Goal: Information Seeking & Learning: Learn about a topic

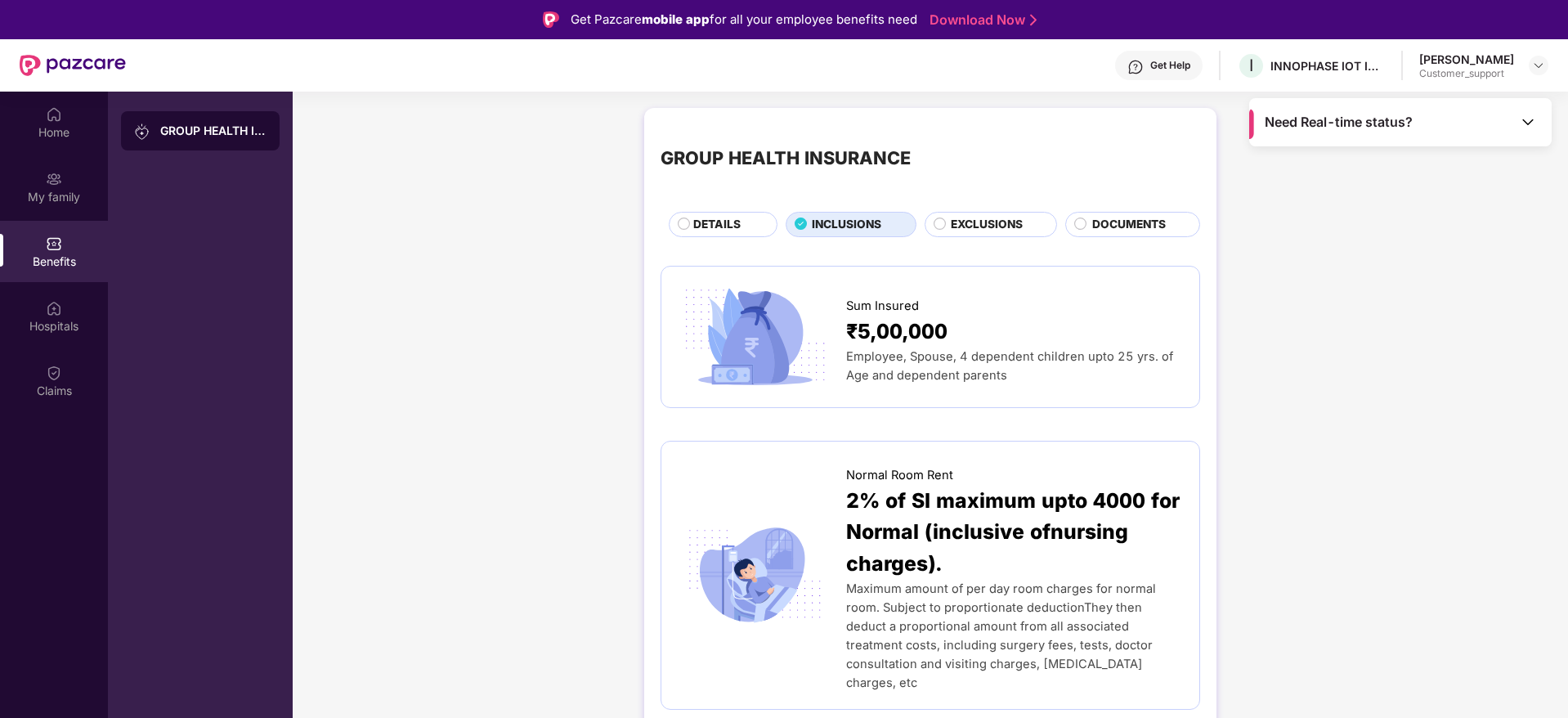
click at [1543, 75] on div at bounding box center [1538, 65] width 19 height 19
click at [1541, 61] on img at bounding box center [1538, 65] width 13 height 13
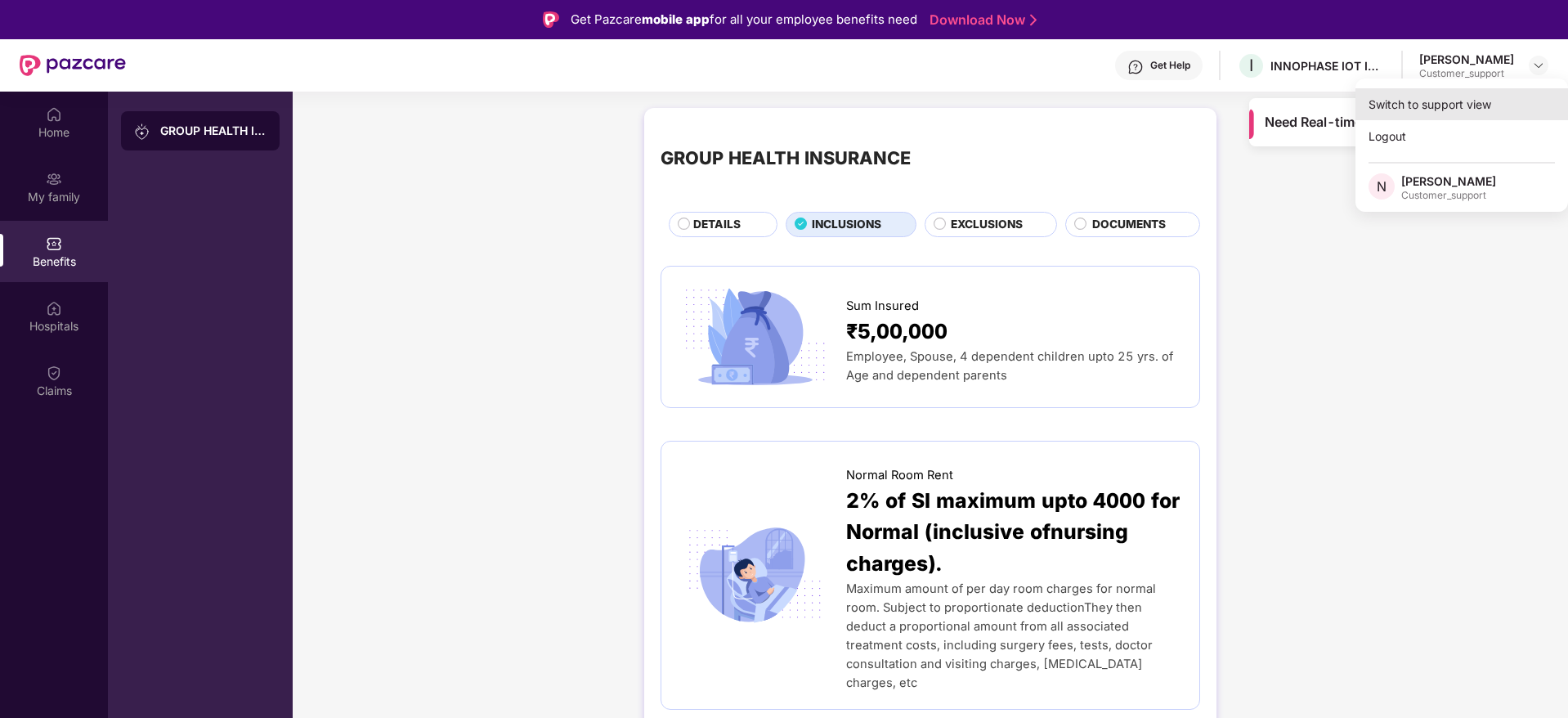
click at [1495, 111] on div "Switch to support view" at bounding box center [1462, 104] width 212 height 32
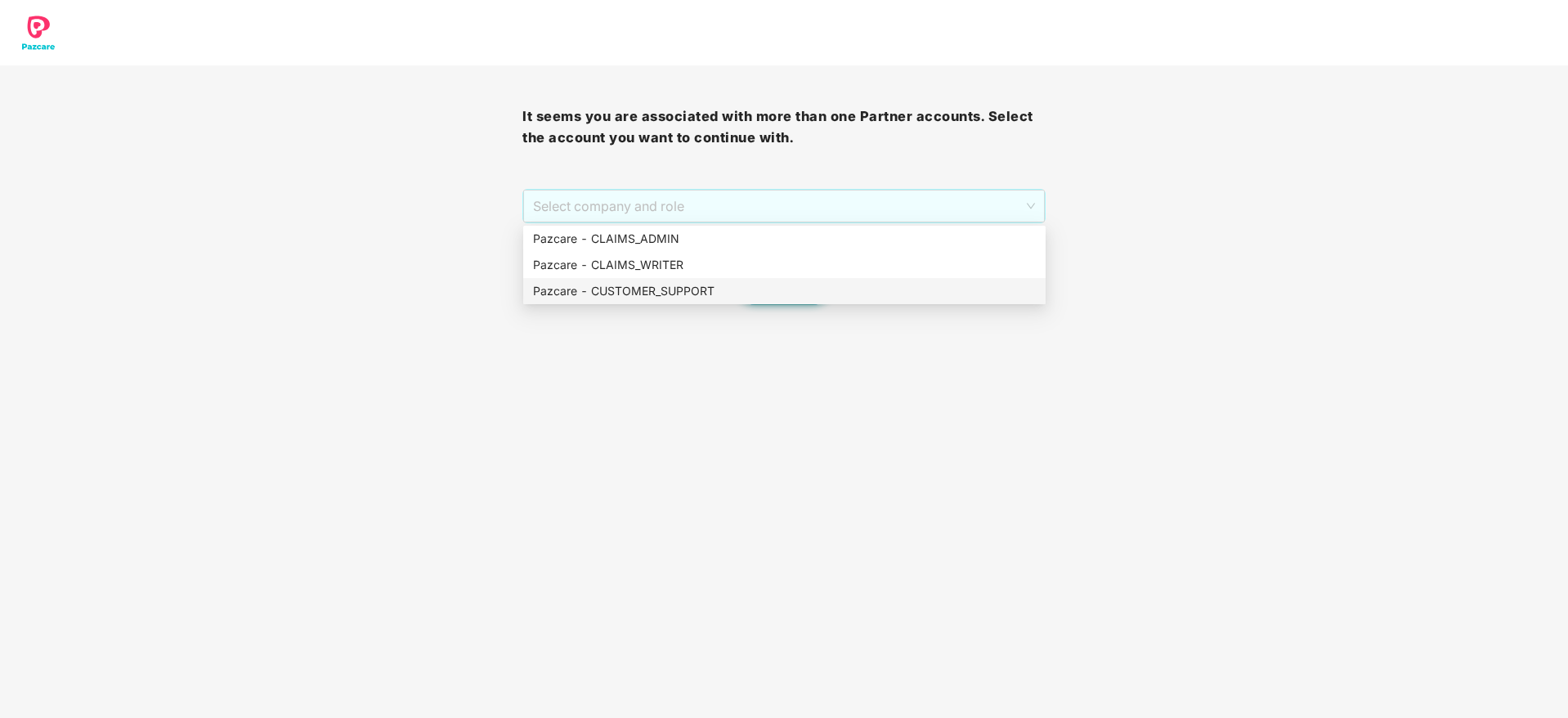
drag, startPoint x: 839, startPoint y: 204, endPoint x: 825, endPoint y: 284, distance: 81.2
click at [825, 284] on body "It seems you are associated with more than one Partner accounts. Select the acc…" at bounding box center [784, 359] width 1568 height 718
click at [825, 284] on div "Pazcare - CUSTOMER_SUPPORT" at bounding box center [784, 291] width 503 height 18
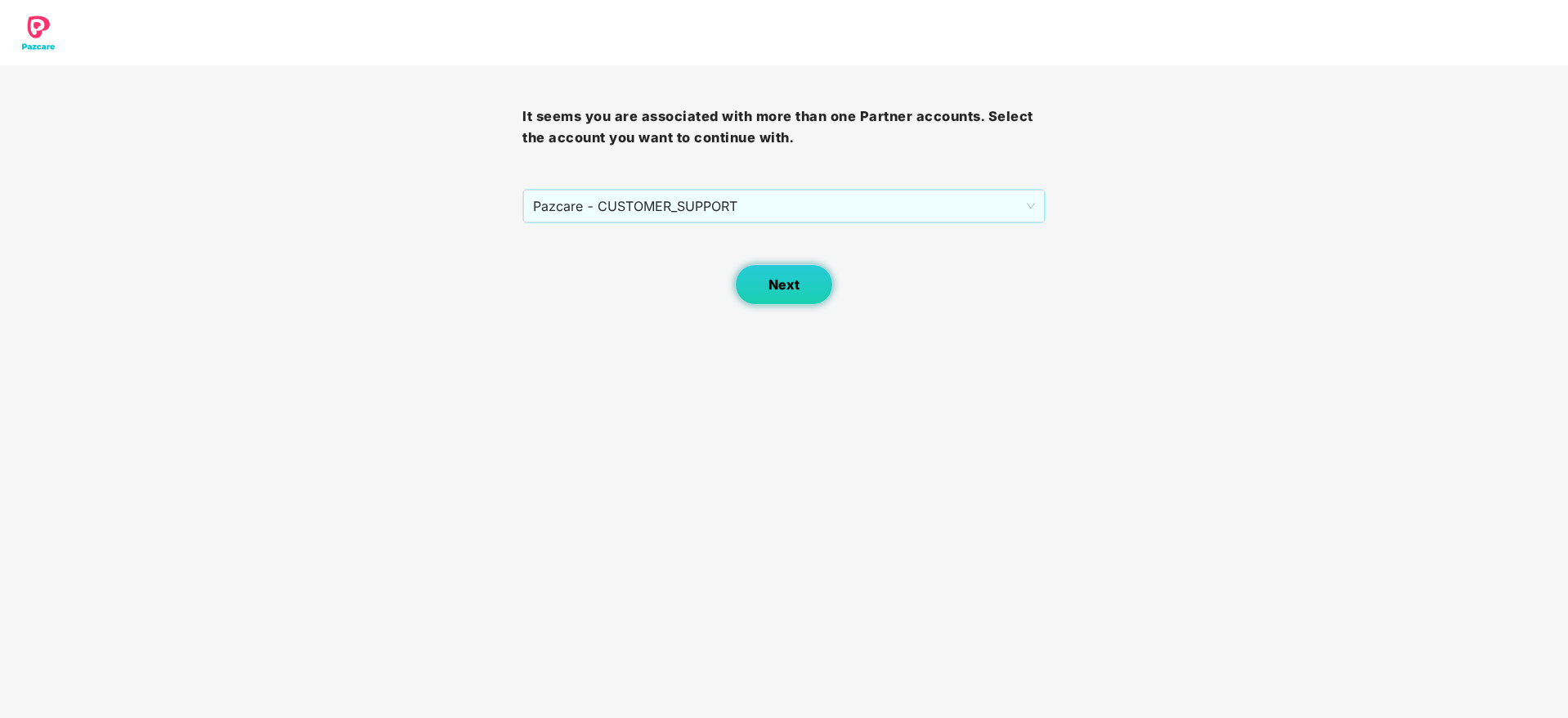
click at [800, 288] on button "Next" at bounding box center [784, 284] width 98 height 41
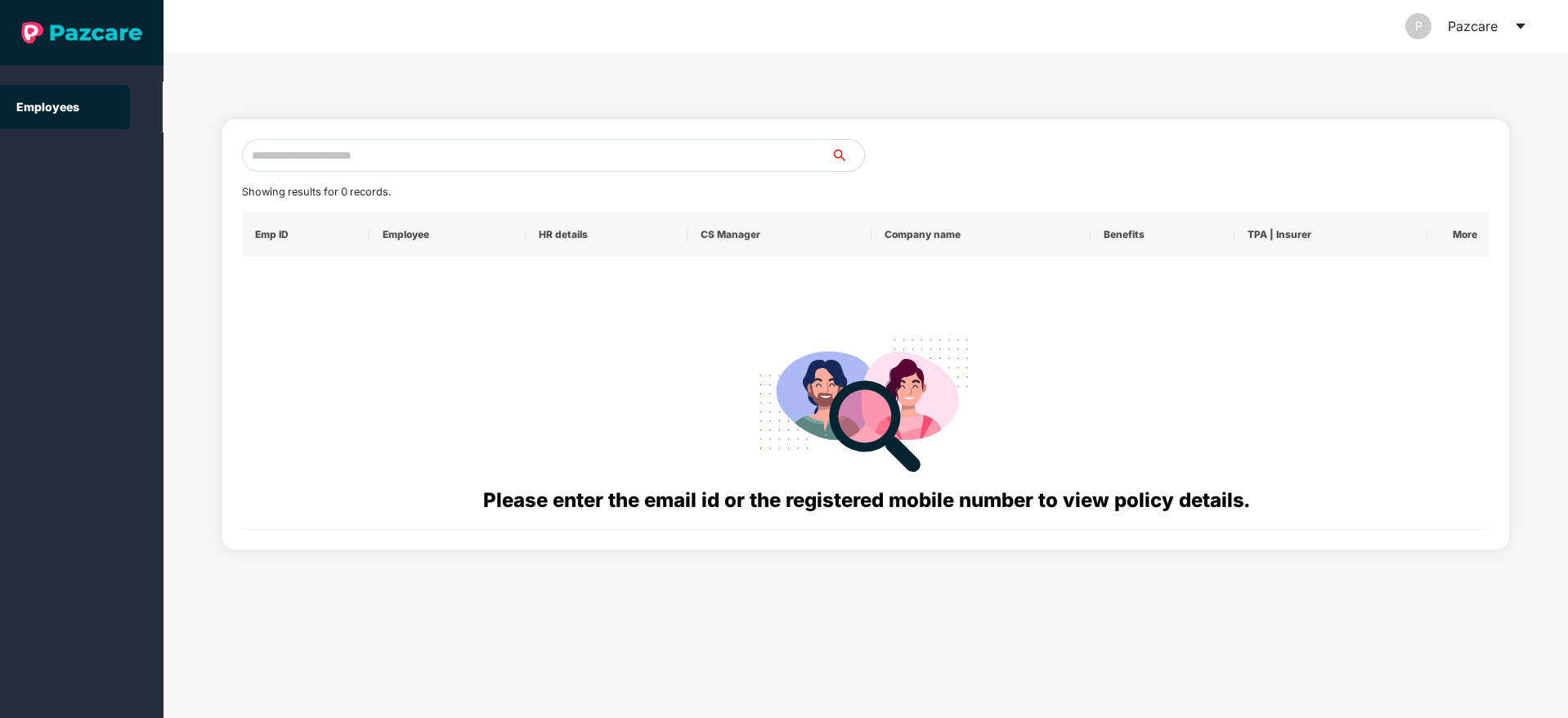
click at [635, 140] on input "text" at bounding box center [536, 154] width 589 height 32
paste input "**********"
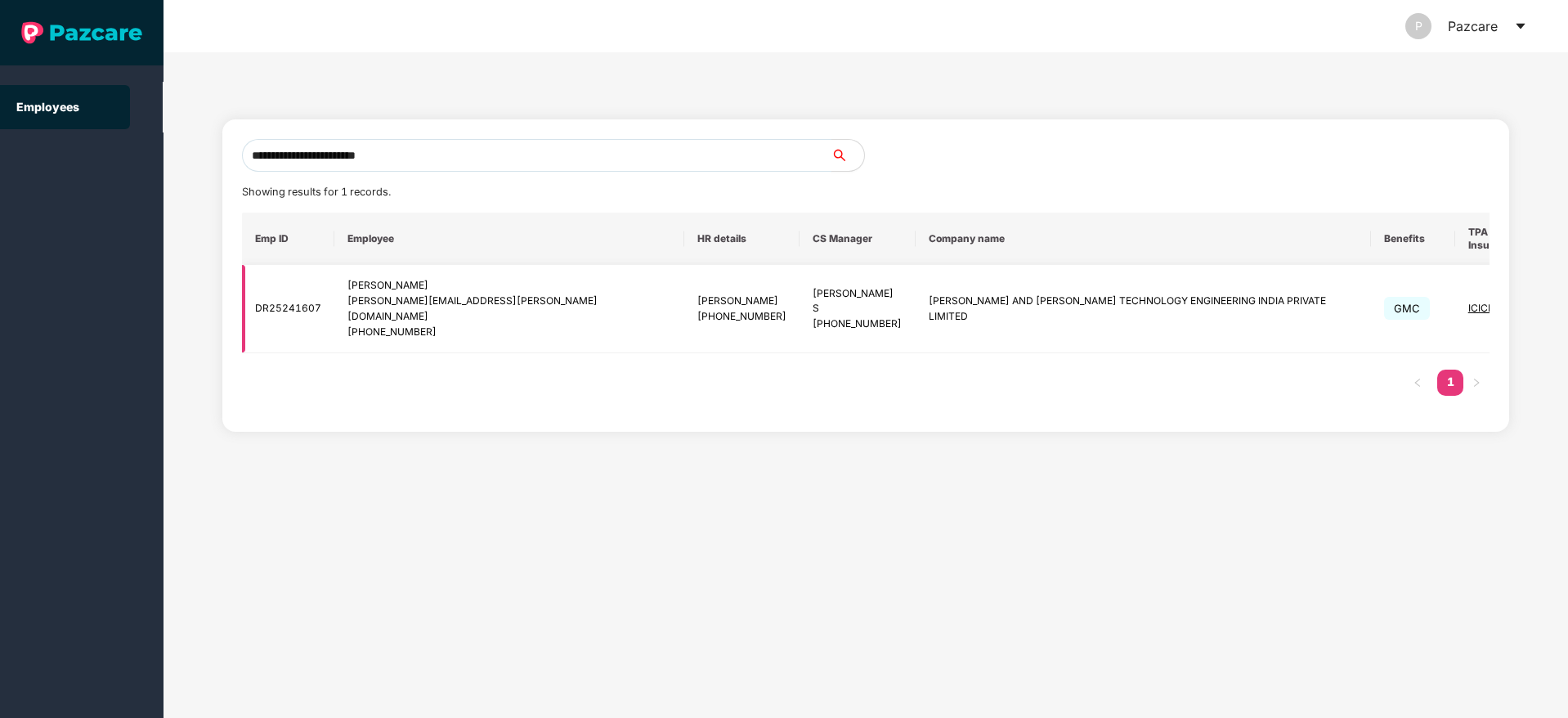
type input "**********"
click at [1567, 298] on img at bounding box center [1588, 309] width 23 height 23
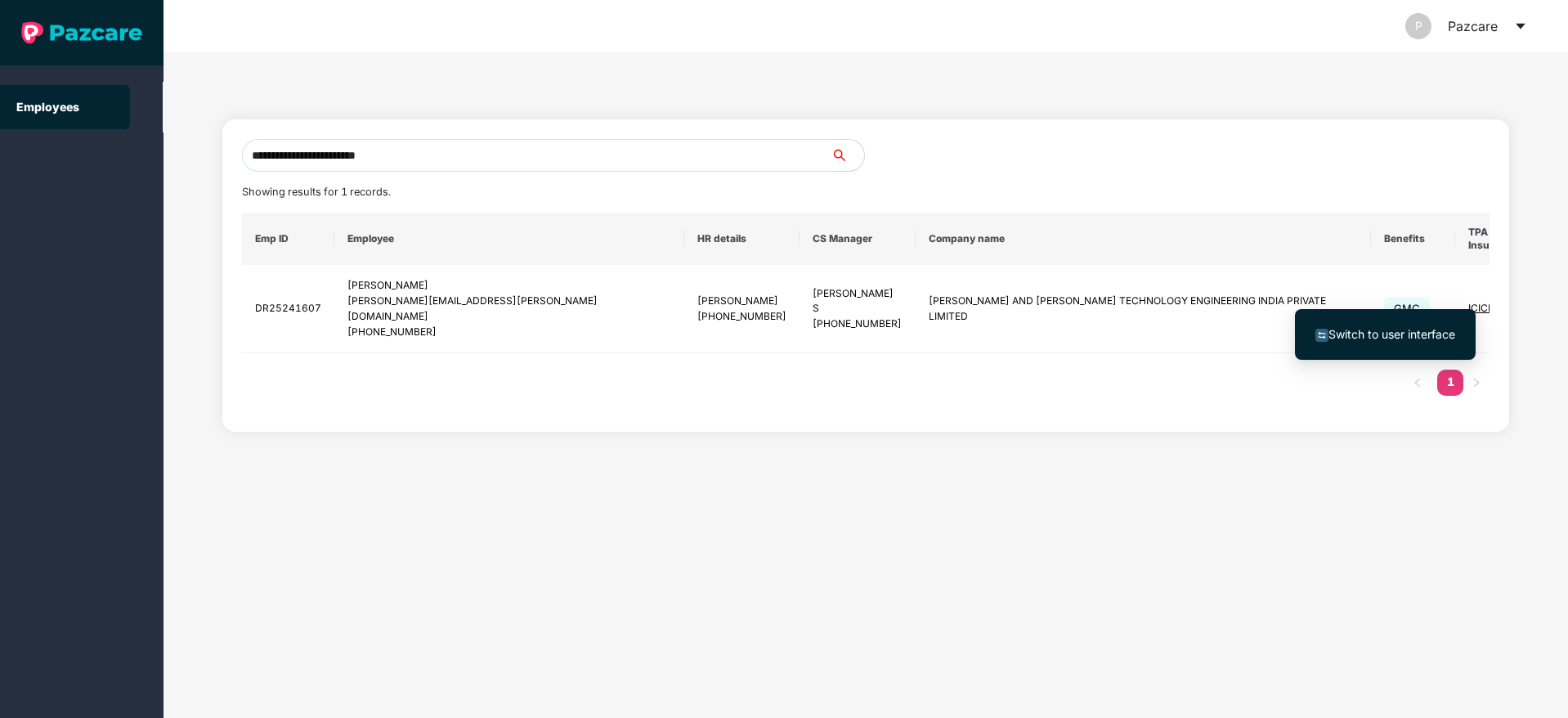
click at [1361, 326] on span "Switch to user interface" at bounding box center [1385, 334] width 140 height 18
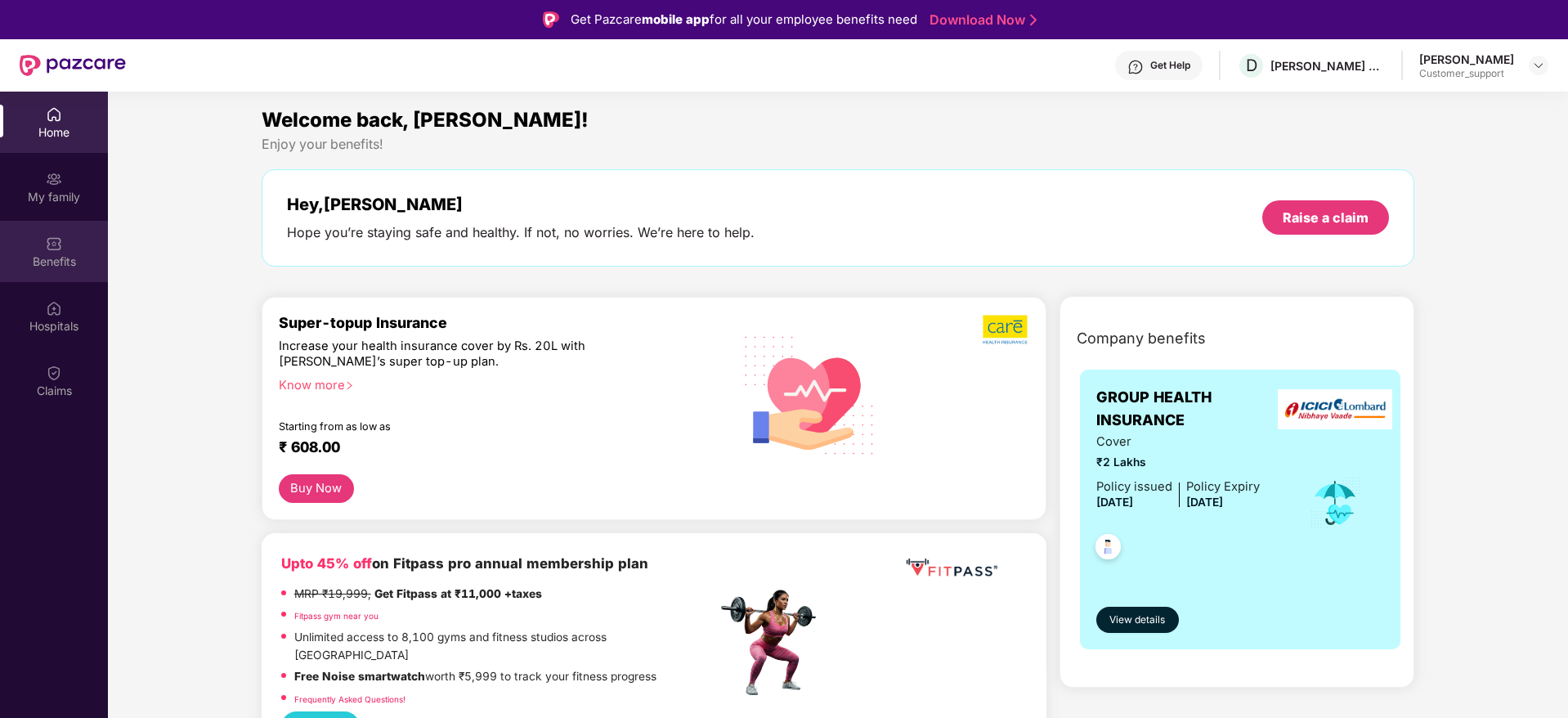
click at [45, 265] on div "Benefits" at bounding box center [54, 262] width 108 height 17
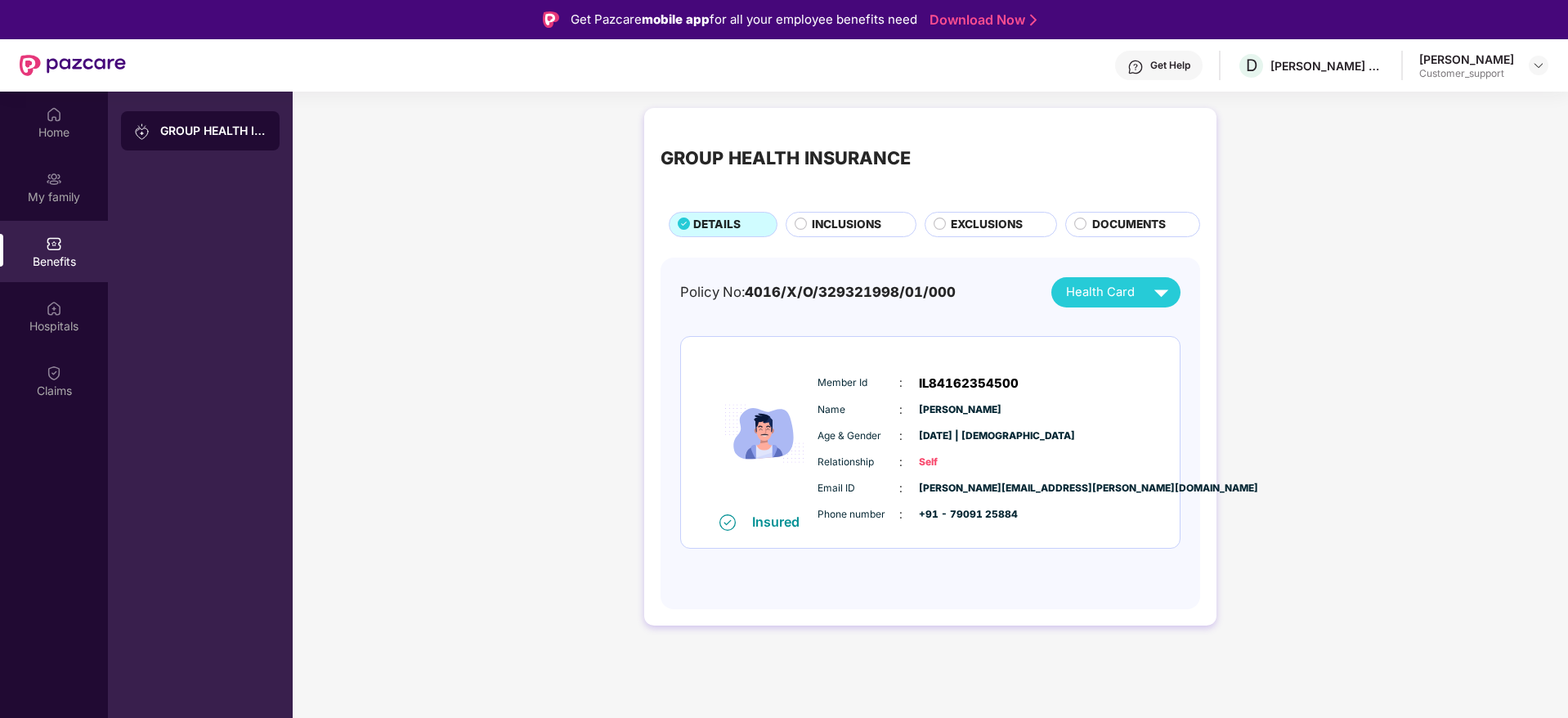
click at [975, 216] on span "EXCLUSIONS" at bounding box center [987, 225] width 72 height 18
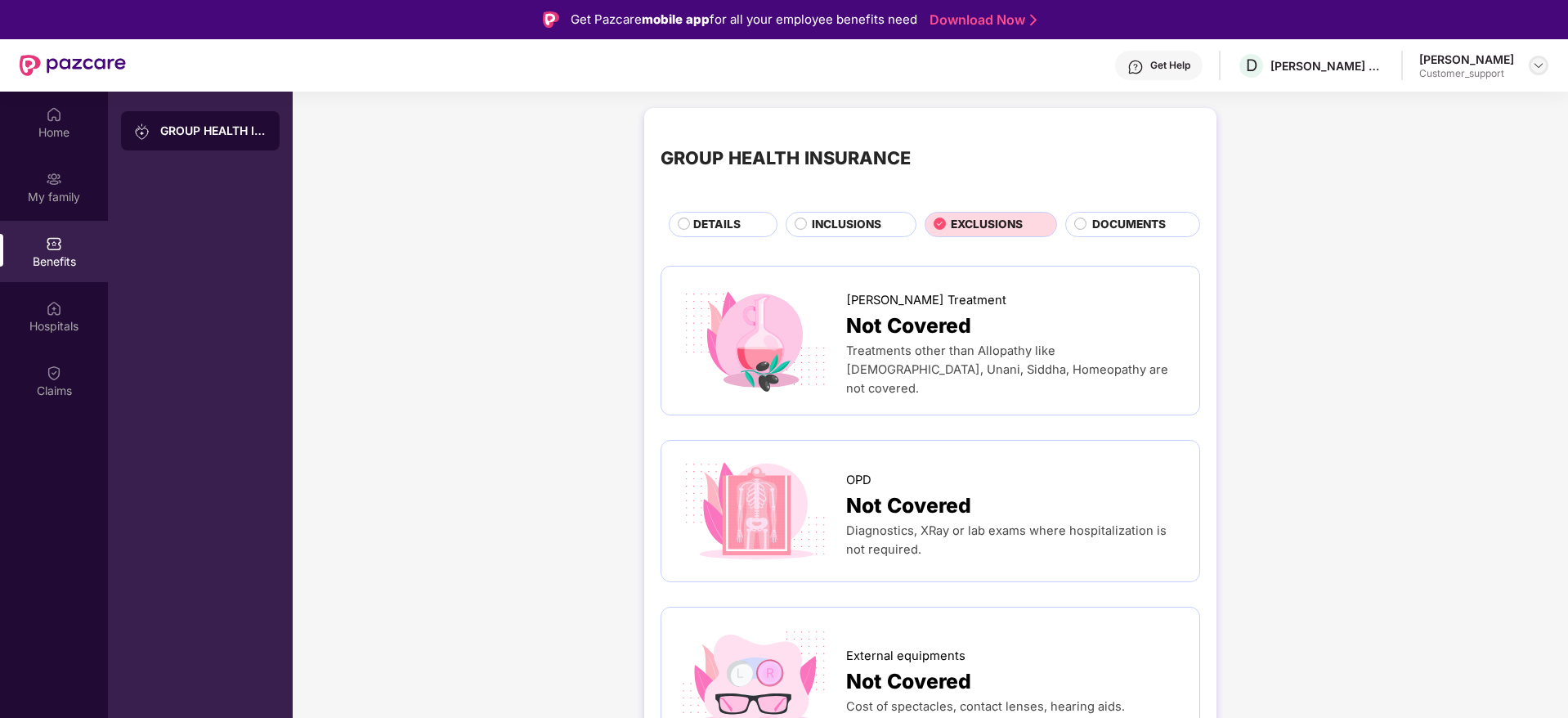
click at [1537, 61] on img at bounding box center [1538, 65] width 13 height 13
click at [1443, 98] on div "Switch to support view" at bounding box center [1462, 104] width 212 height 32
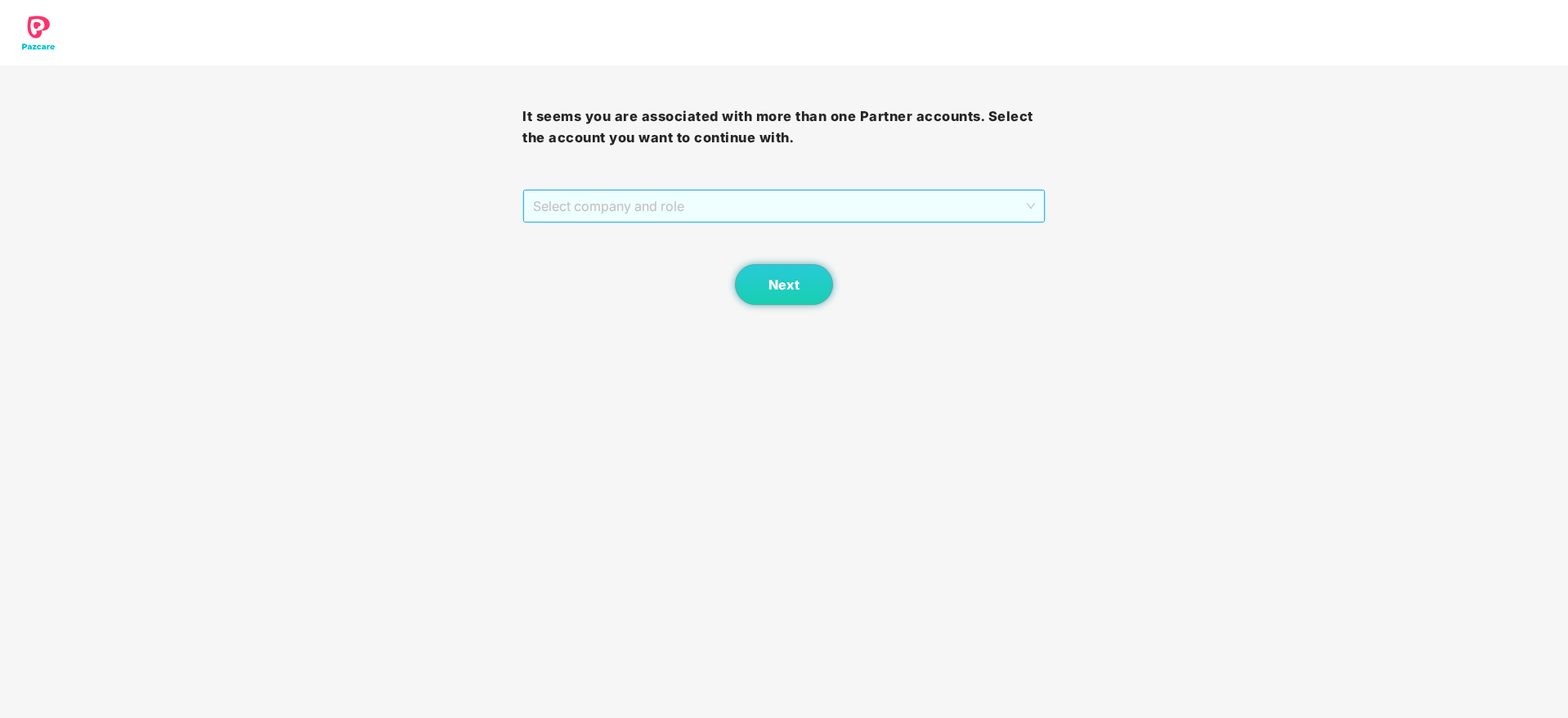
click at [794, 206] on span "Select company and role" at bounding box center [783, 205] width 501 height 31
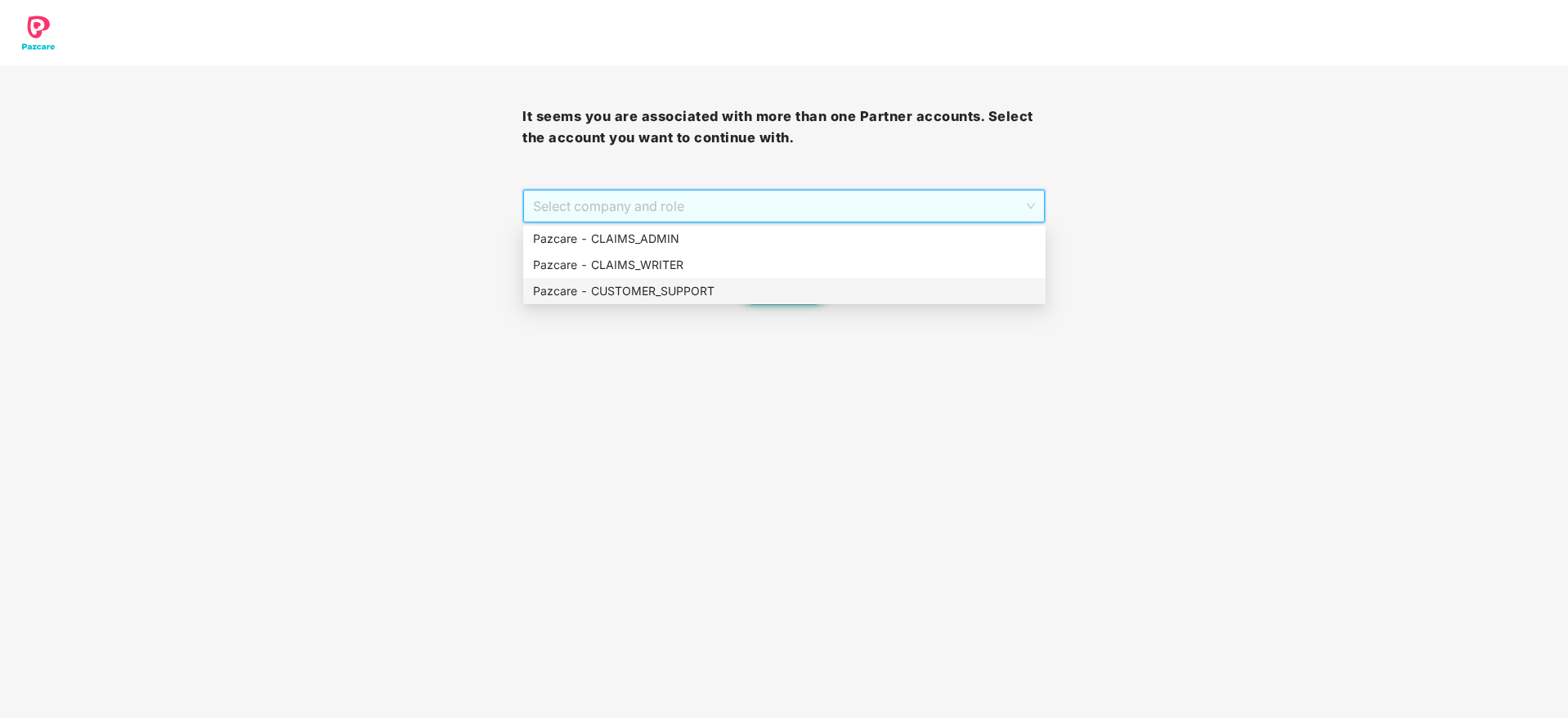
click at [752, 301] on div "Pazcare - CUSTOMER_SUPPORT" at bounding box center [784, 291] width 522 height 26
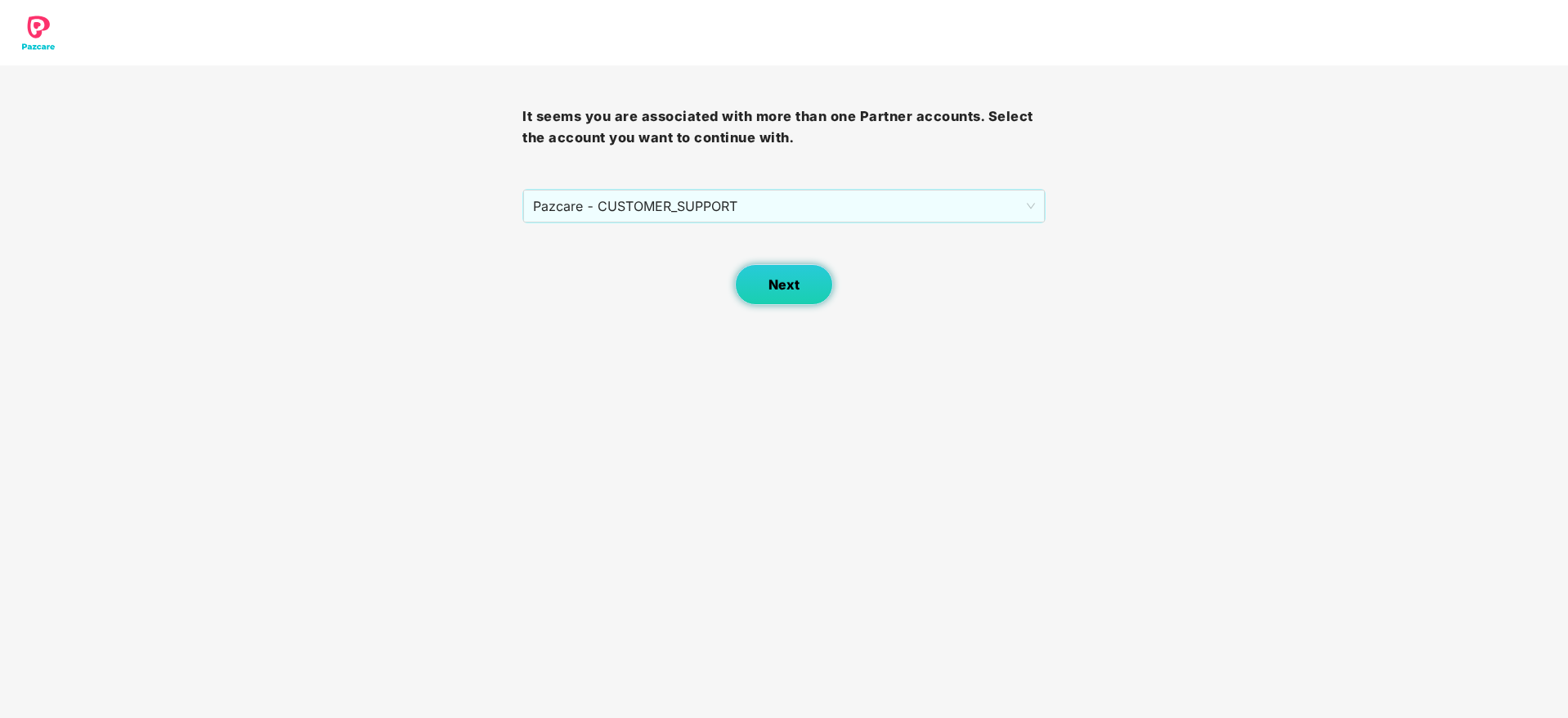
click at [774, 298] on button "Next" at bounding box center [784, 284] width 98 height 41
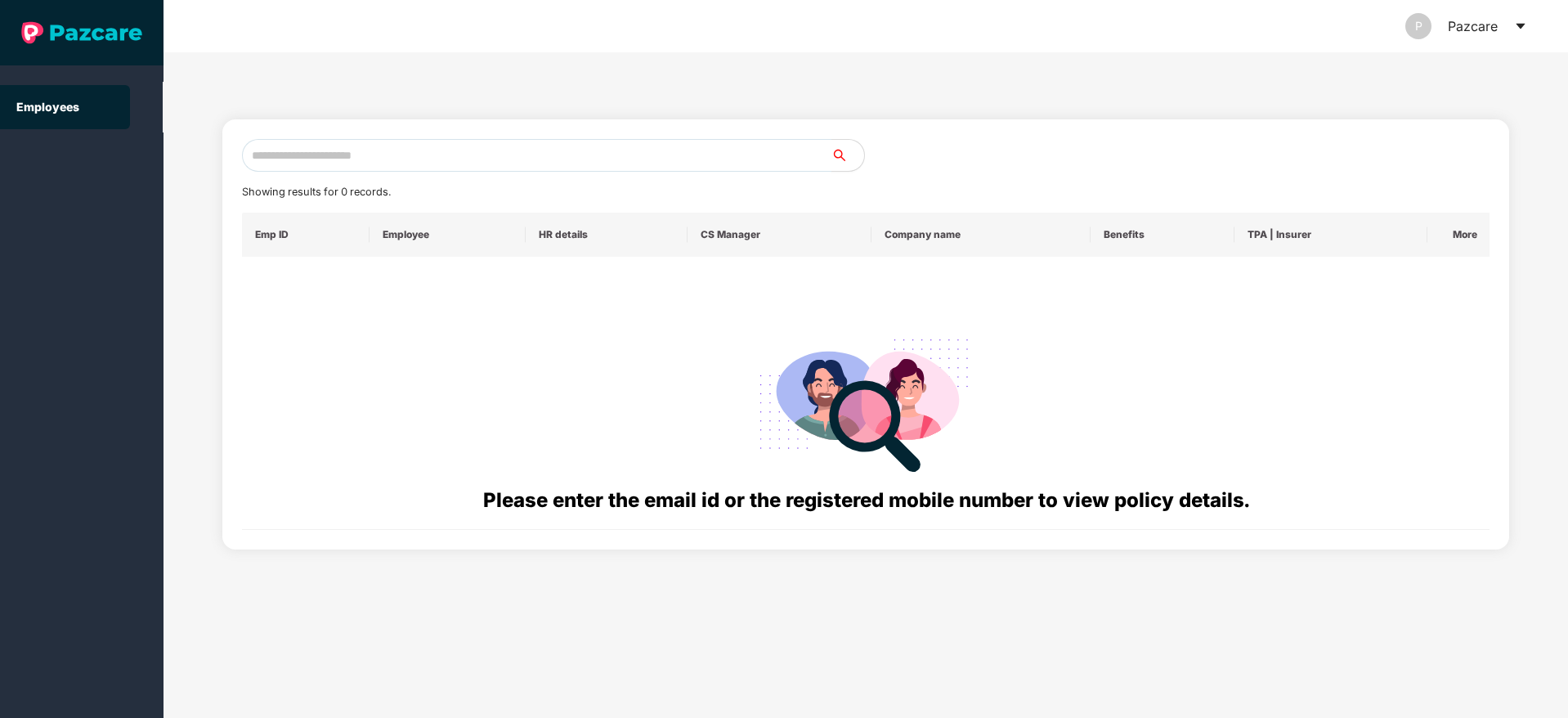
click at [520, 154] on input "text" at bounding box center [536, 154] width 589 height 32
paste input "**********"
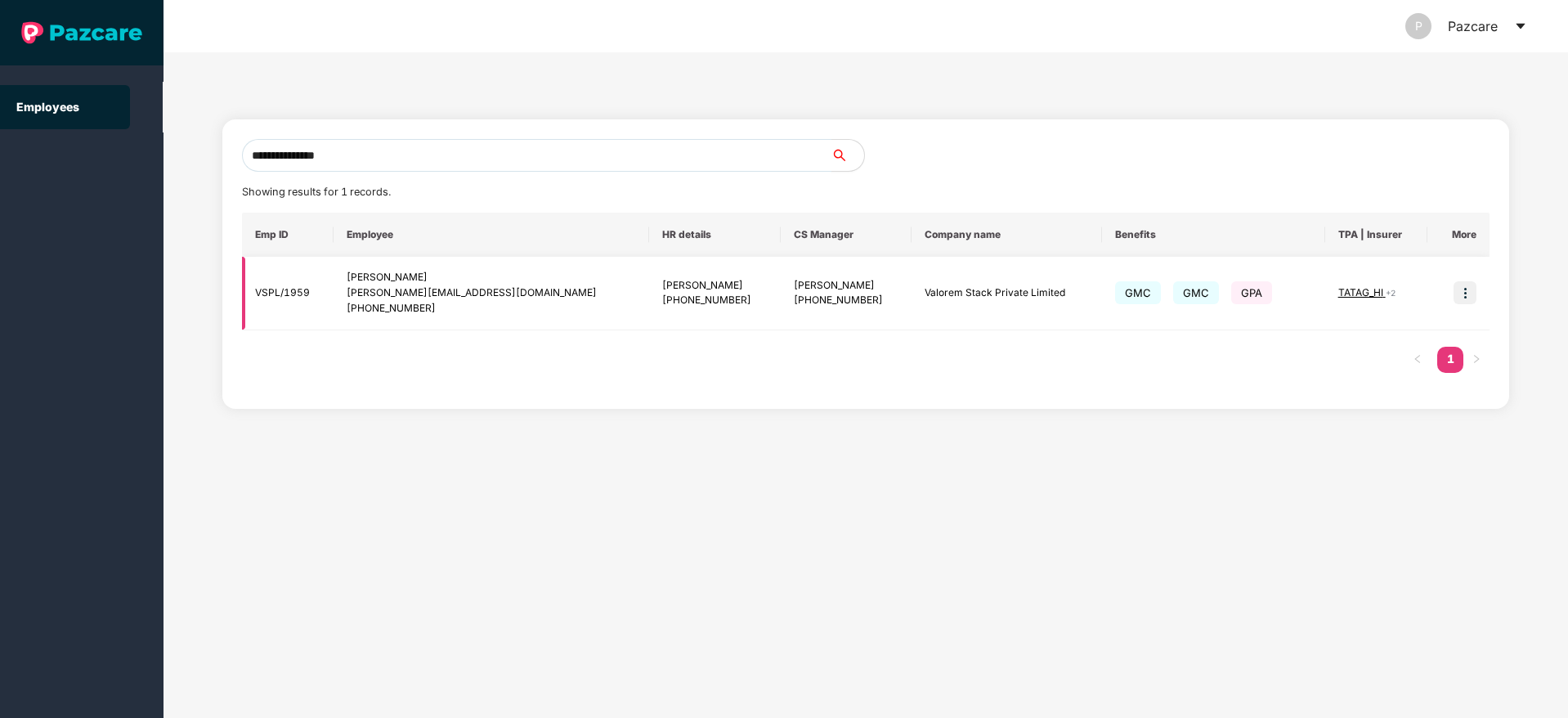
type input "**********"
click at [1467, 287] on img at bounding box center [1465, 292] width 23 height 23
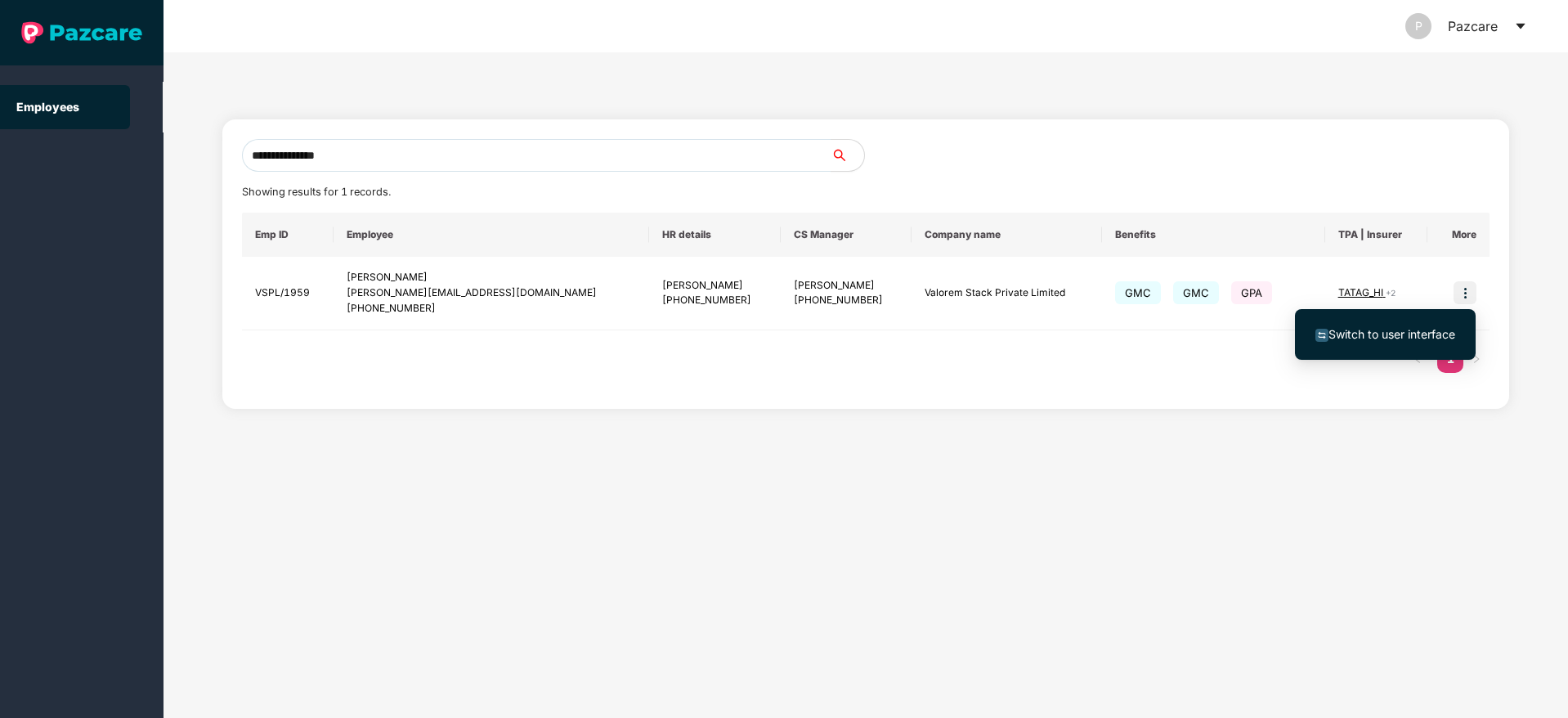
click at [1366, 331] on span "Switch to user interface" at bounding box center [1392, 334] width 126 height 14
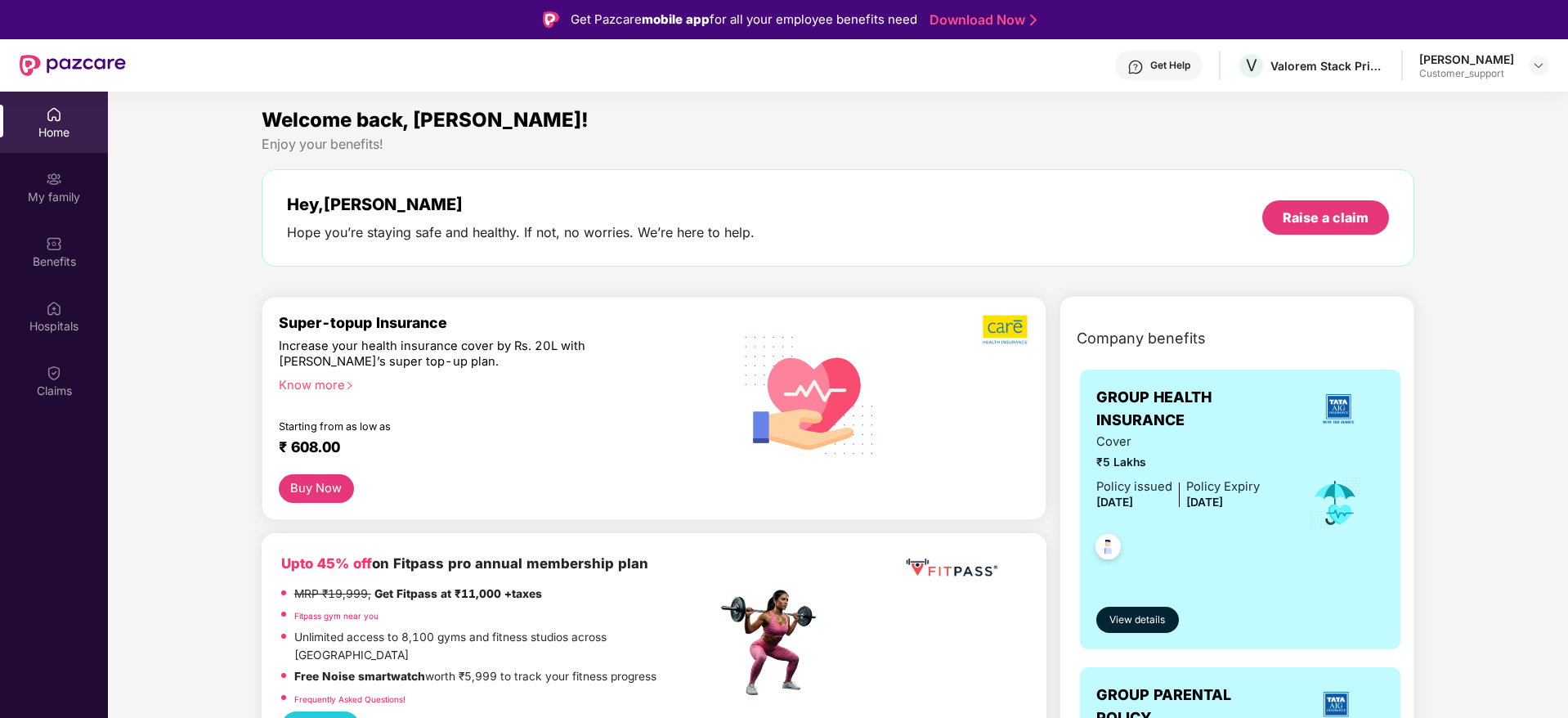
click at [65, 263] on div "Benefits" at bounding box center [54, 262] width 108 height 17
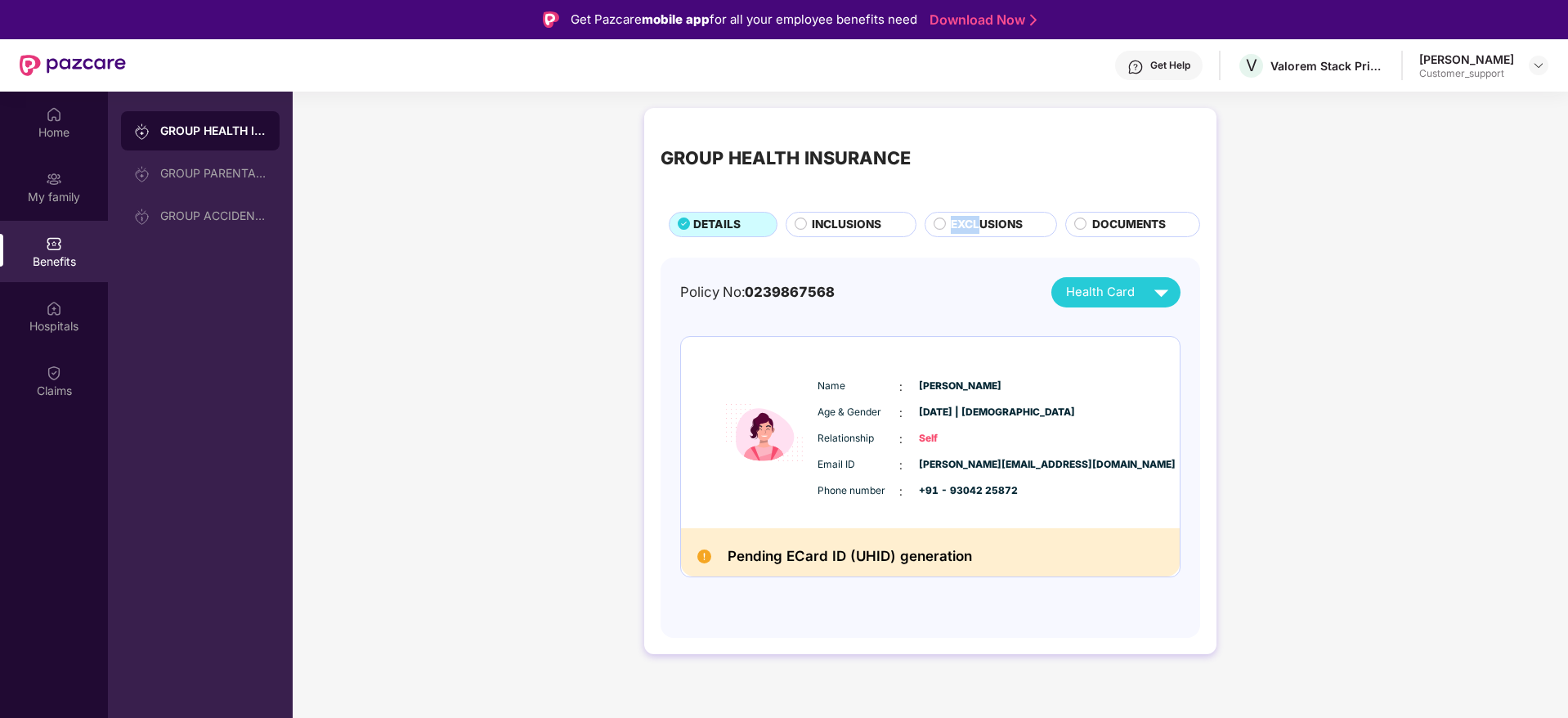
drag, startPoint x: 980, startPoint y: 228, endPoint x: 977, endPoint y: 210, distance: 18.2
click at [977, 210] on div "GROUP HEALTH INSURANCE DETAILS INCLUSIONS EXCLUSIONS DOCUMENTS" at bounding box center [930, 181] width 540 height 112
drag, startPoint x: 977, startPoint y: 210, endPoint x: 976, endPoint y: 240, distance: 30.0
click at [976, 240] on div "GROUP HEALTH INSURANCE DETAILS INCLUSIONS EXCLUSIONS DOCUMENTS Policy No: 02398…" at bounding box center [931, 381] width 572 height 546
click at [966, 221] on span "EXCLUSIONS" at bounding box center [987, 225] width 72 height 18
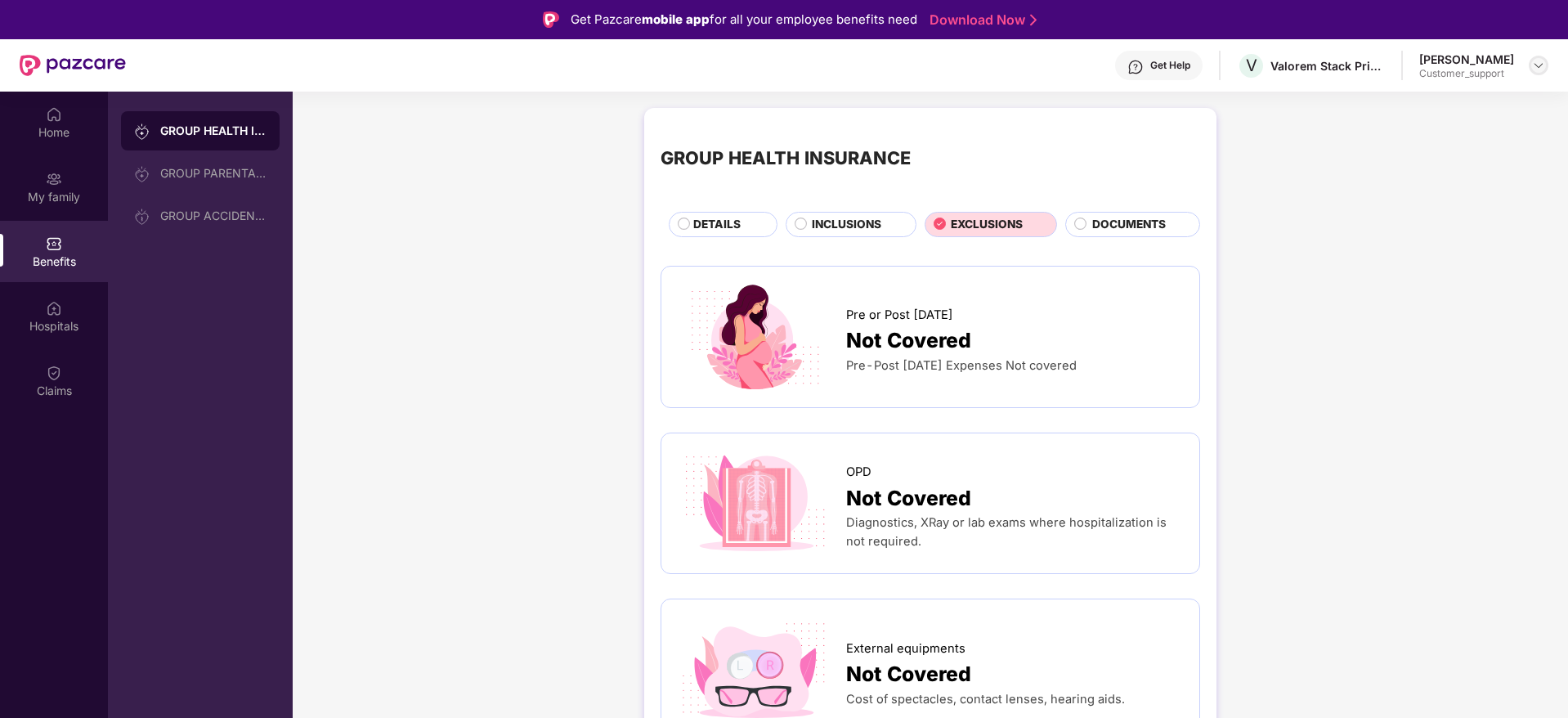
click at [1541, 68] on img at bounding box center [1538, 65] width 13 height 13
click at [1478, 102] on div "Switch to support view" at bounding box center [1462, 104] width 212 height 32
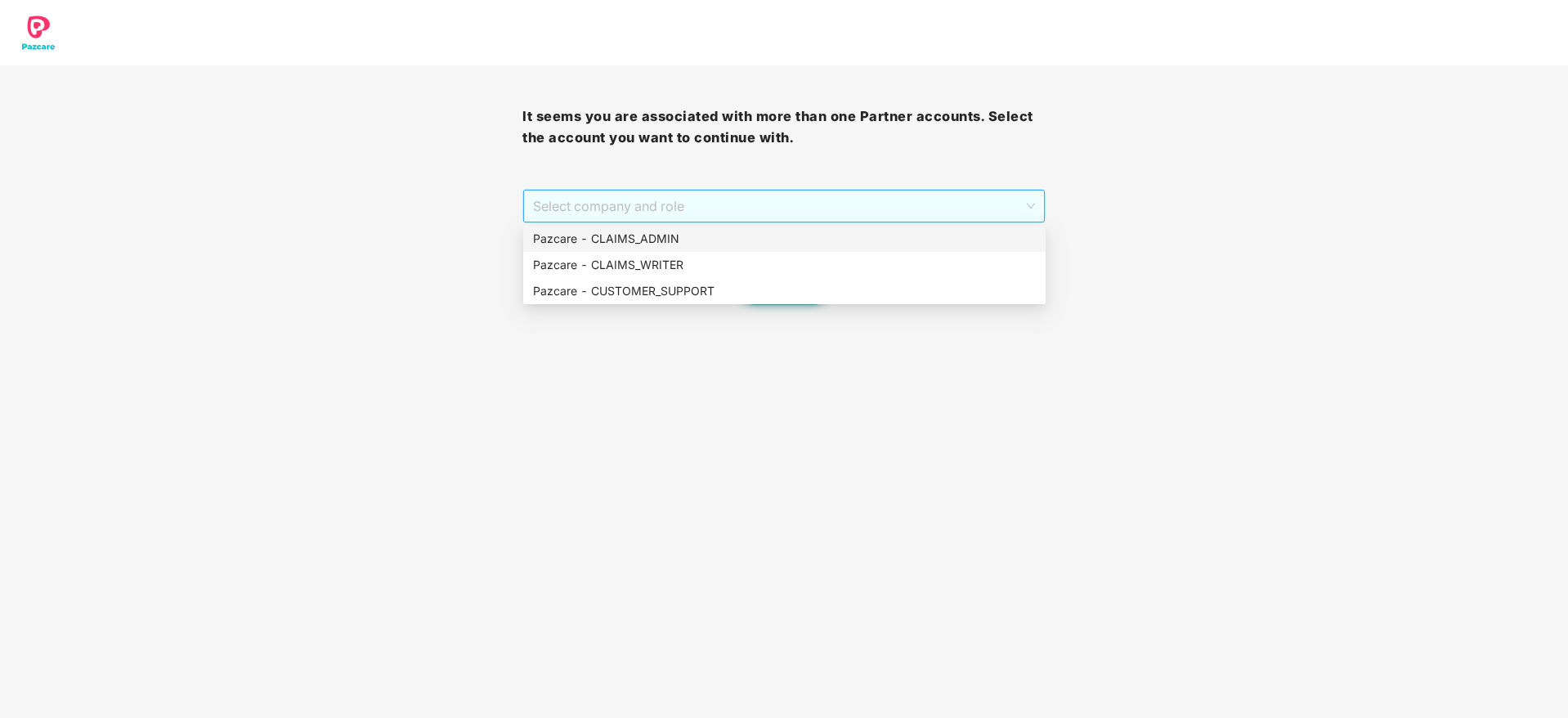
click at [813, 197] on span "Select company and role" at bounding box center [783, 205] width 501 height 31
click at [789, 284] on div "Pazcare - CUSTOMER_SUPPORT" at bounding box center [784, 291] width 503 height 18
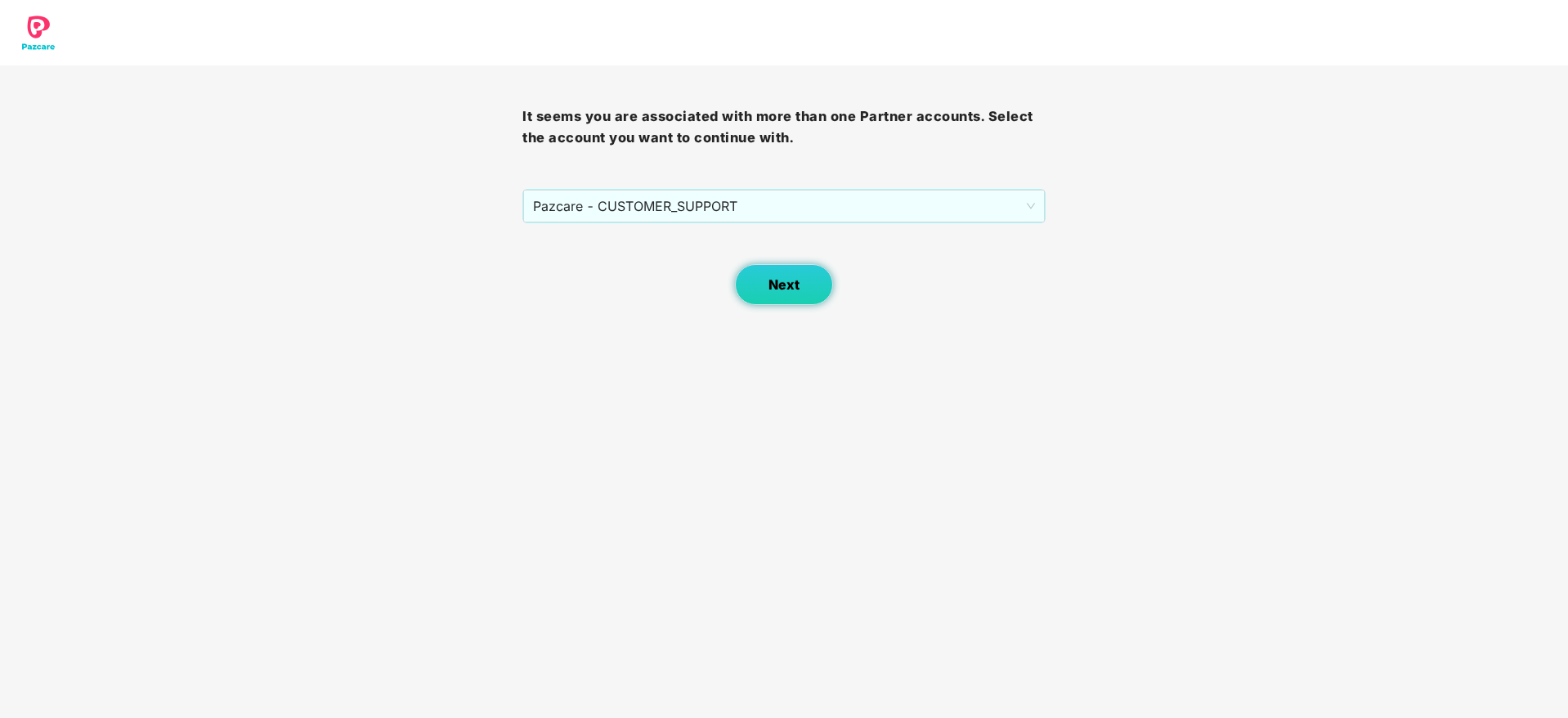
click at [792, 293] on button "Next" at bounding box center [784, 284] width 98 height 41
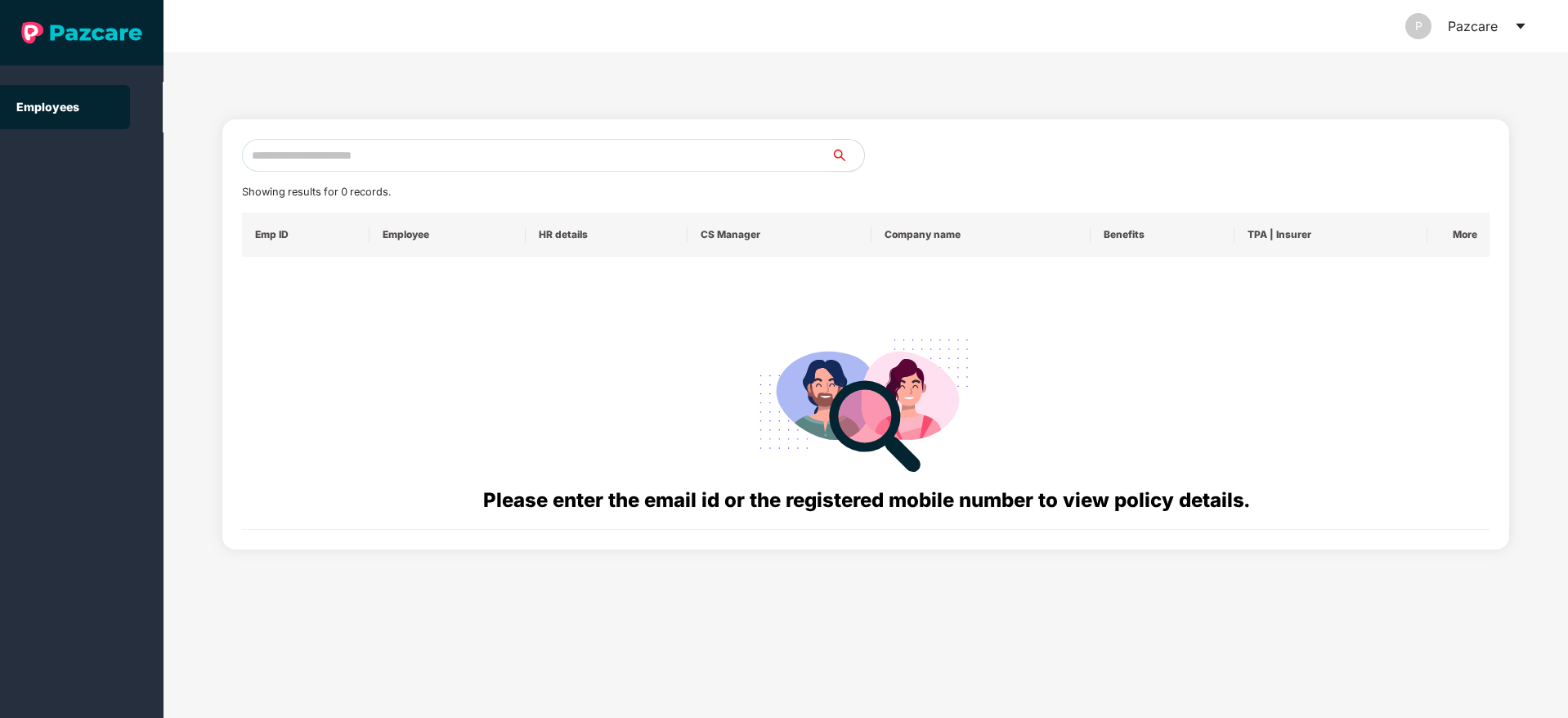
click at [572, 156] on input "text" at bounding box center [536, 154] width 589 height 32
paste input "**********"
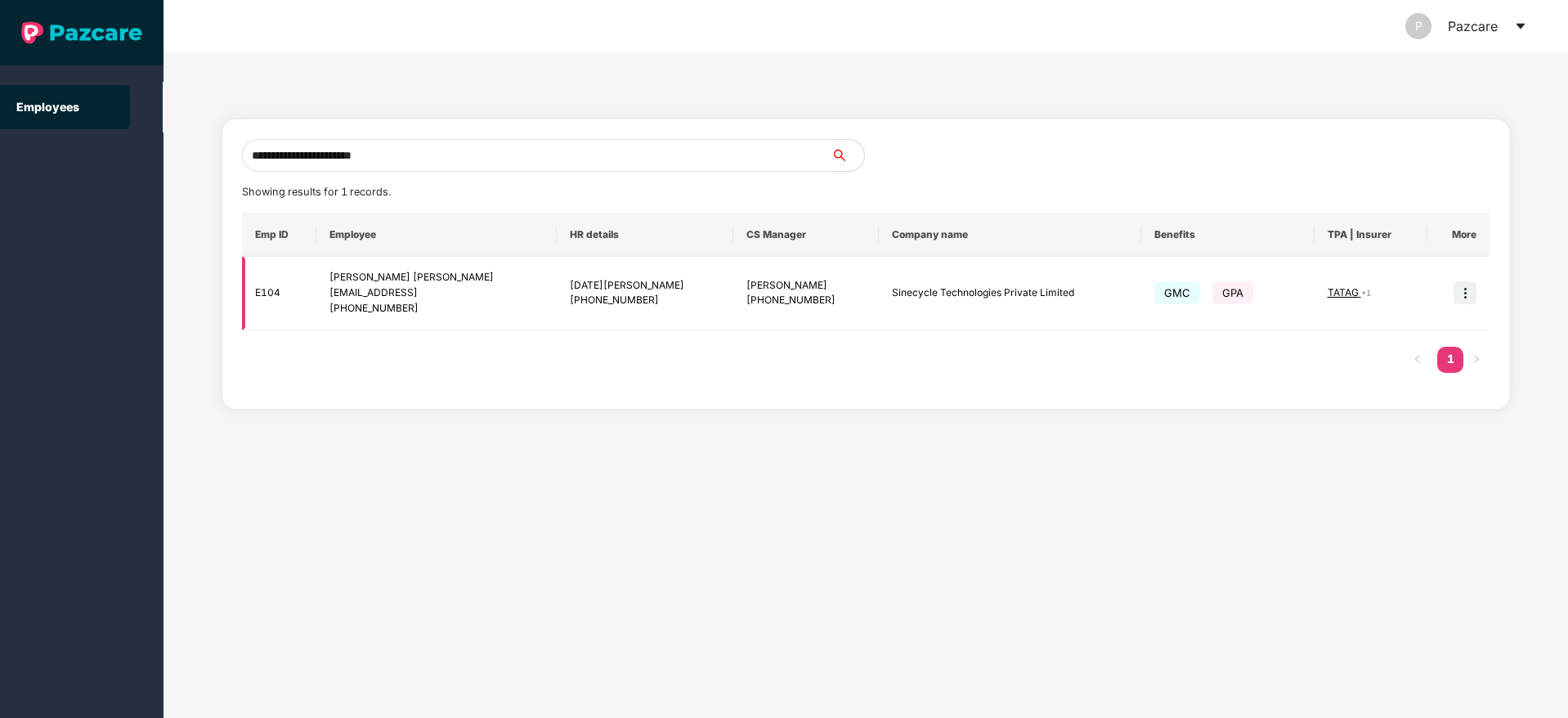
type input "**********"
click at [1467, 290] on img at bounding box center [1465, 292] width 23 height 23
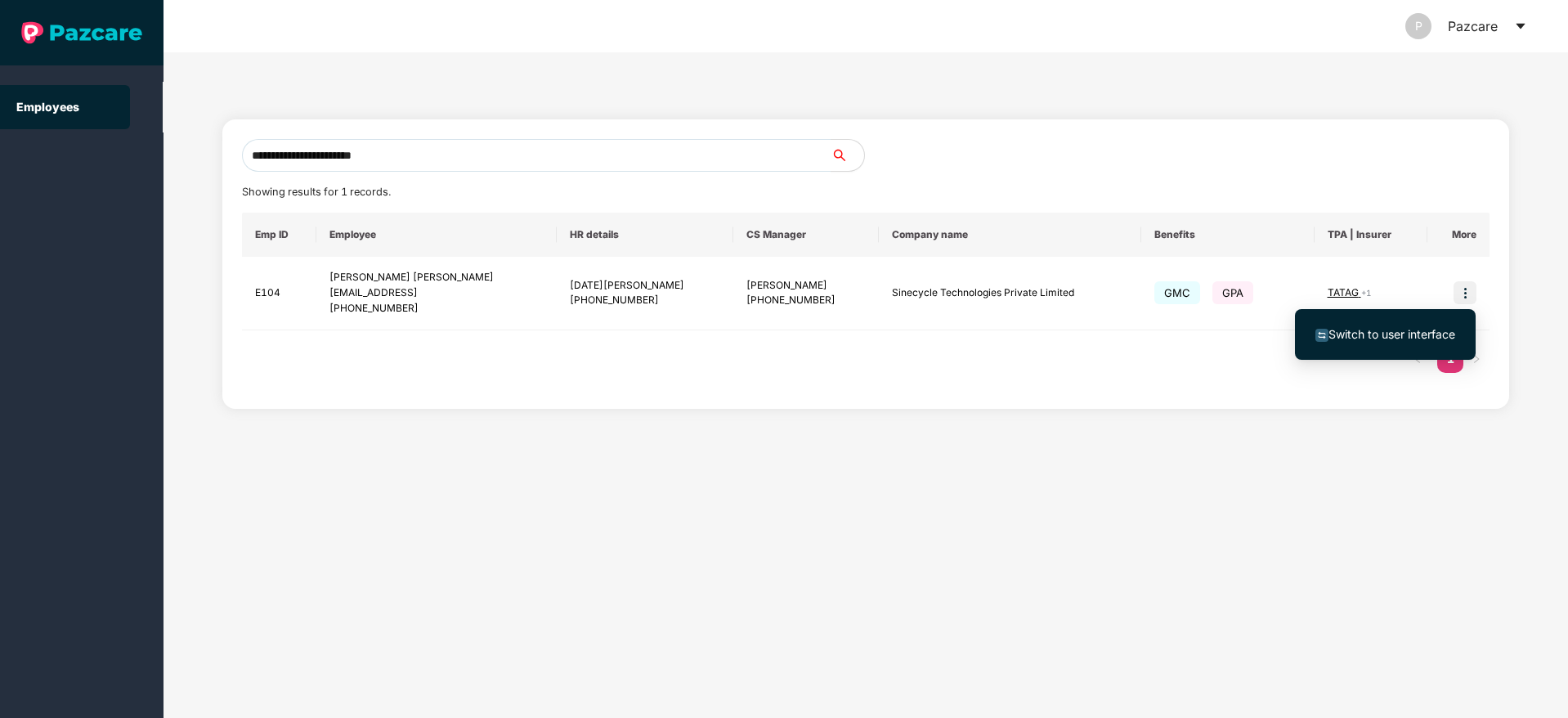
click at [1378, 326] on span "Switch to user interface" at bounding box center [1385, 334] width 140 height 18
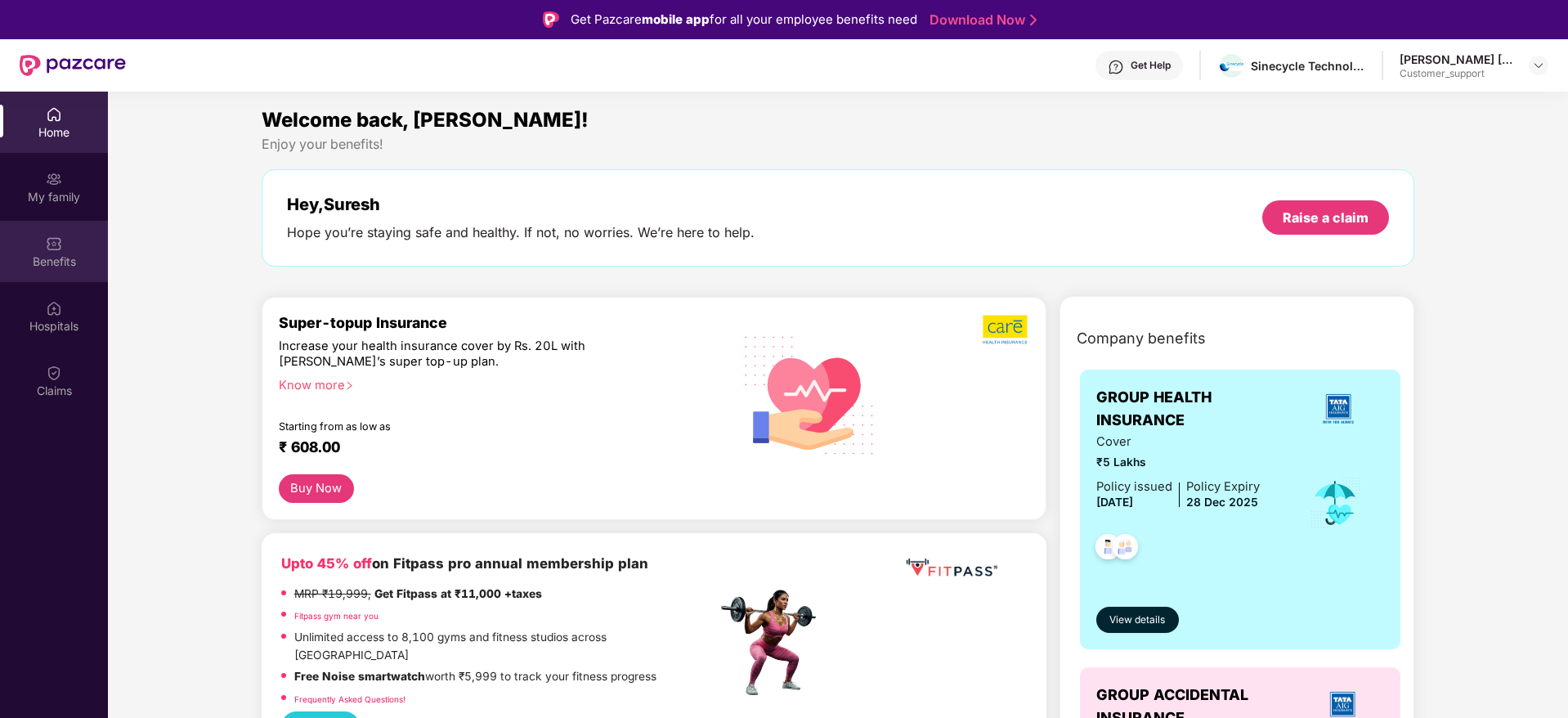
click at [28, 264] on div "Benefits" at bounding box center [54, 262] width 108 height 17
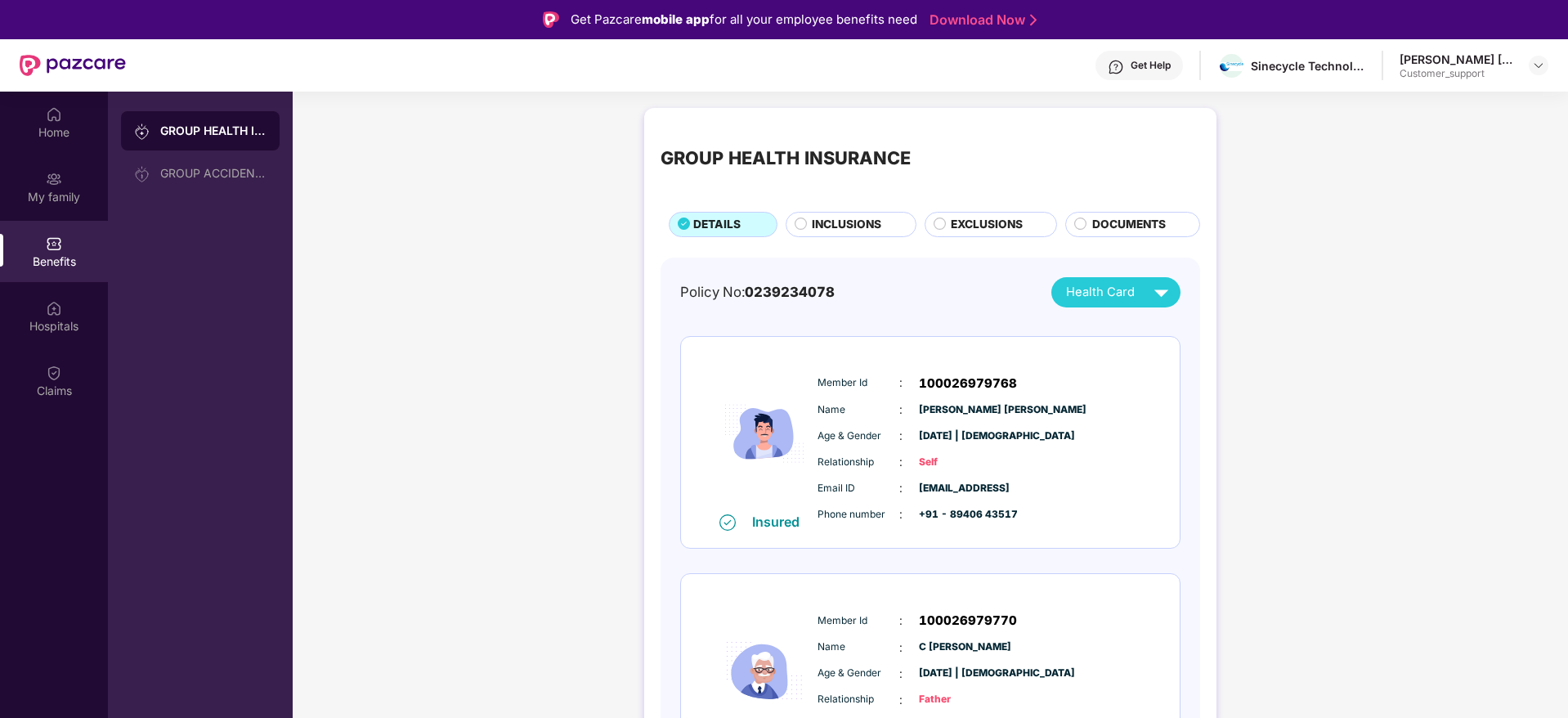
click at [837, 216] on span "INCLUSIONS" at bounding box center [846, 225] width 69 height 18
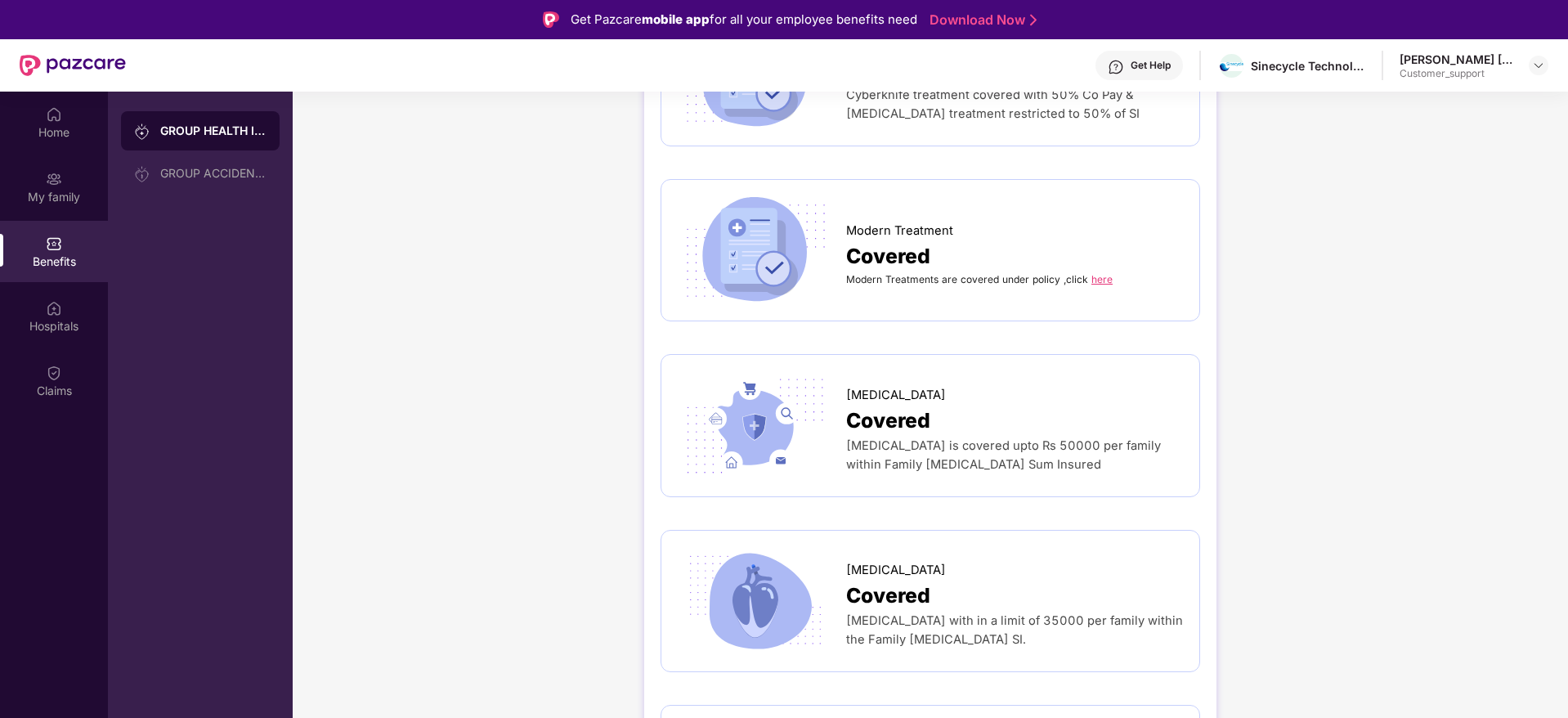
scroll to position [3236, 0]
click at [1095, 271] on link "here" at bounding box center [1102, 277] width 21 height 12
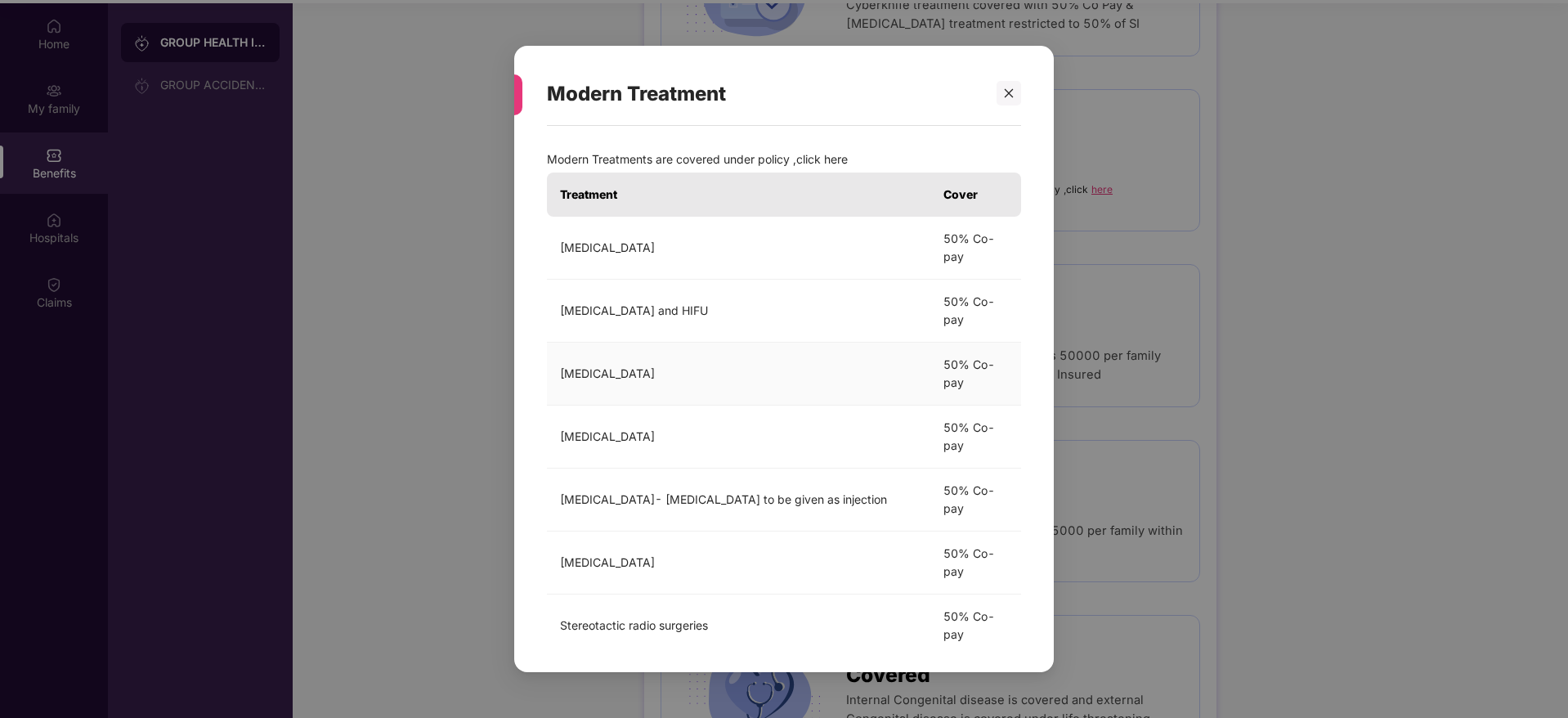
scroll to position [91, 0]
click at [1404, 432] on div "Modern Treatment Modern Treatments are covered under policy ,click here Treatme…" at bounding box center [784, 359] width 1568 height 718
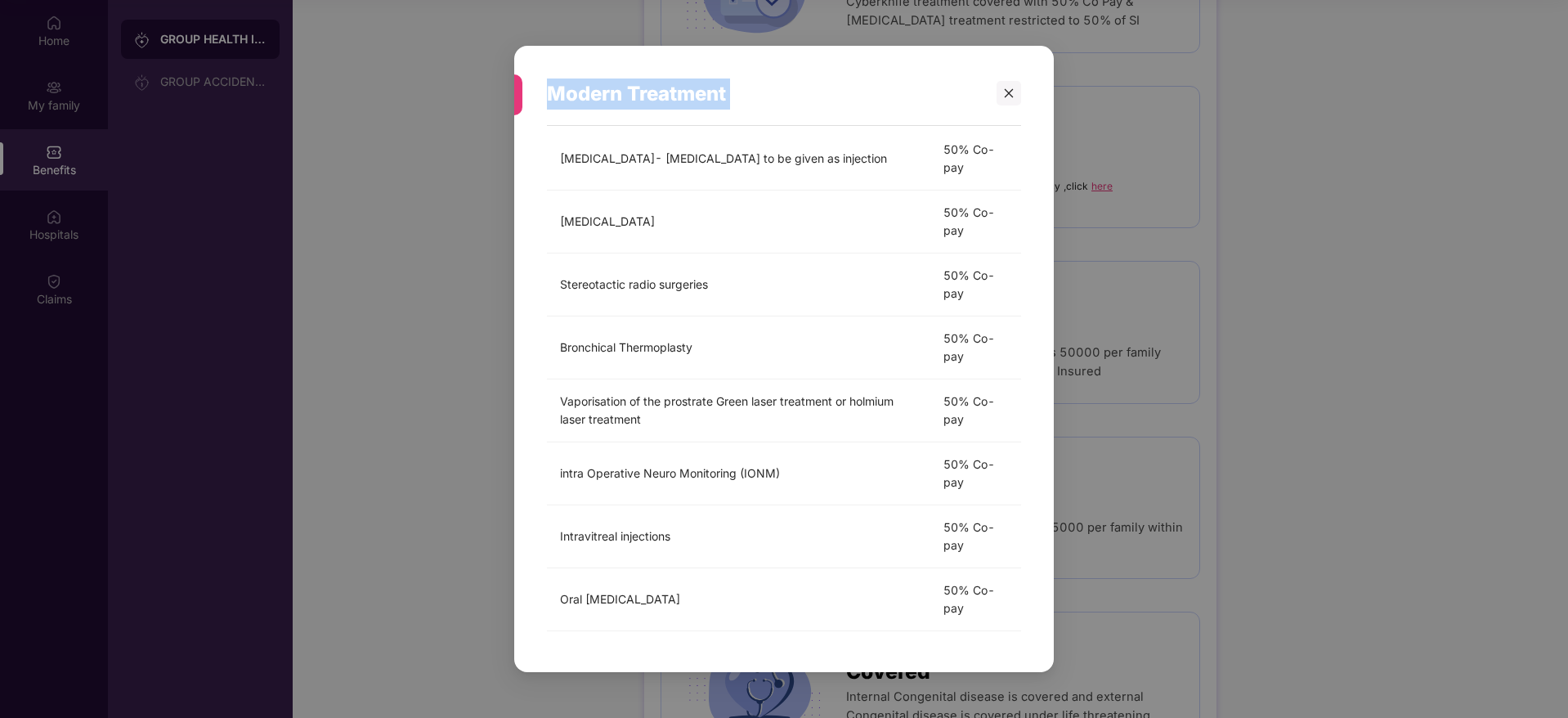
drag, startPoint x: 1006, startPoint y: 91, endPoint x: 1032, endPoint y: 775, distance: 684.5
click at [1032, 626] on html "Get Pazcare mobile app for all your employee benefits need Download Now Get Hel…" at bounding box center [784, 268] width 1568 height 718
click at [1008, 99] on div at bounding box center [1009, 93] width 25 height 25
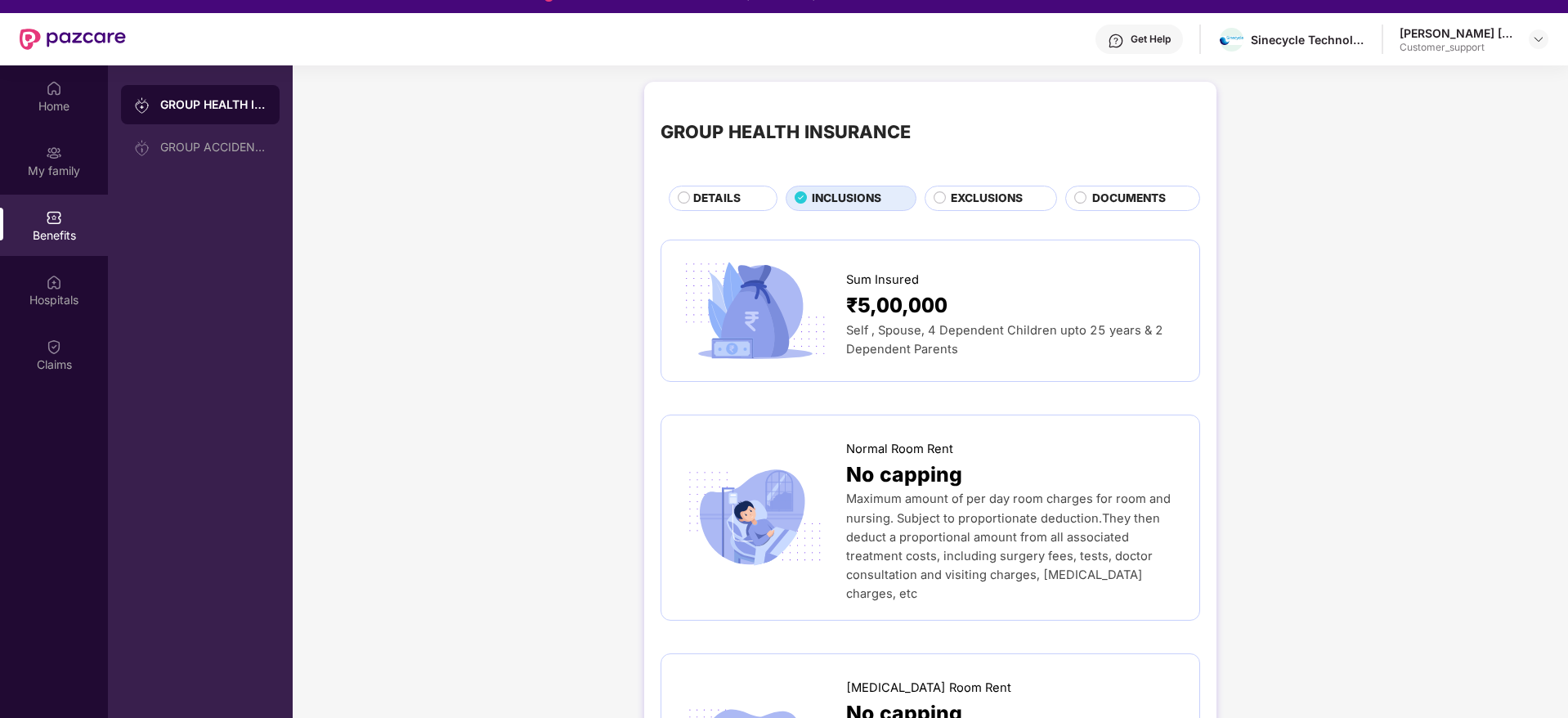
scroll to position [0, 0]
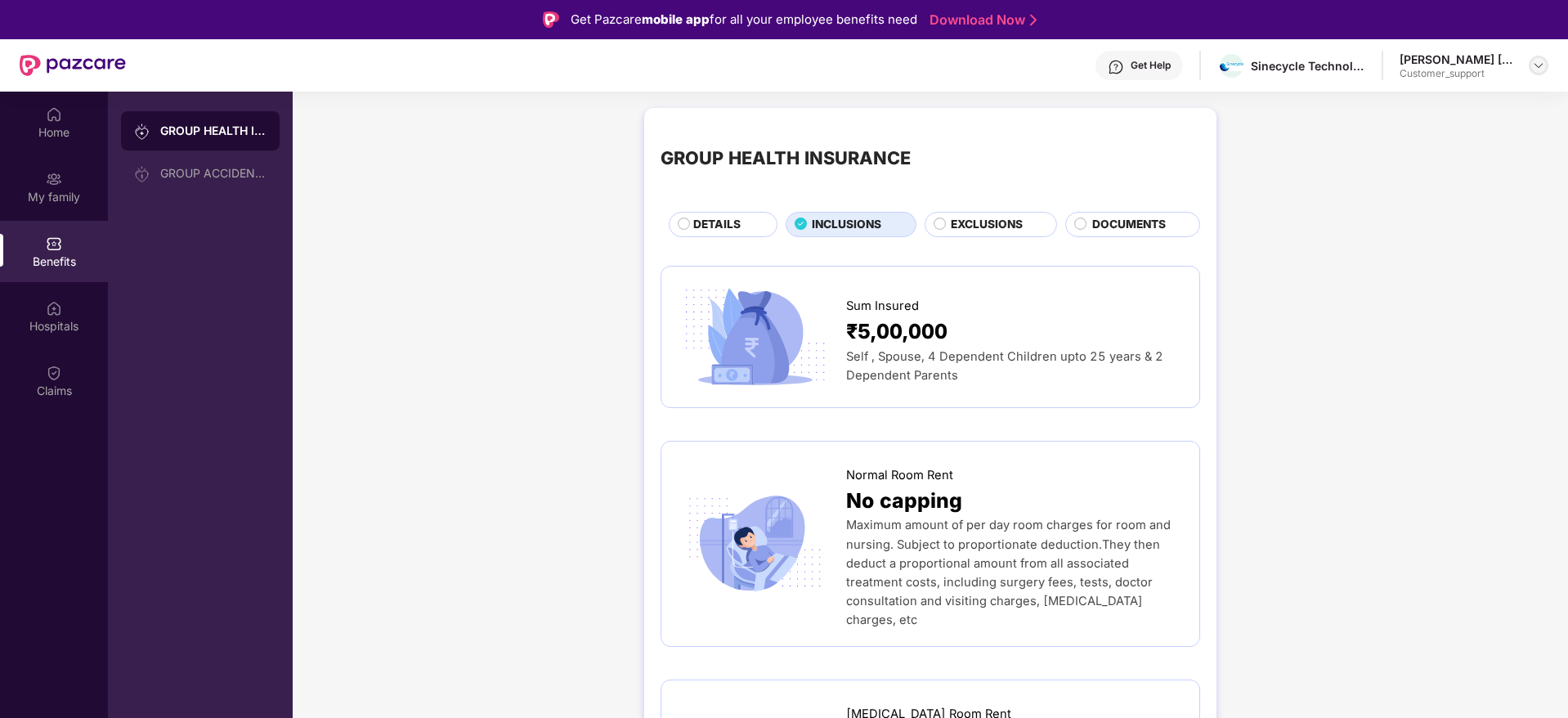
click at [1539, 62] on img at bounding box center [1538, 65] width 13 height 13
click at [1460, 108] on div "Switch to support view" at bounding box center [1462, 104] width 212 height 32
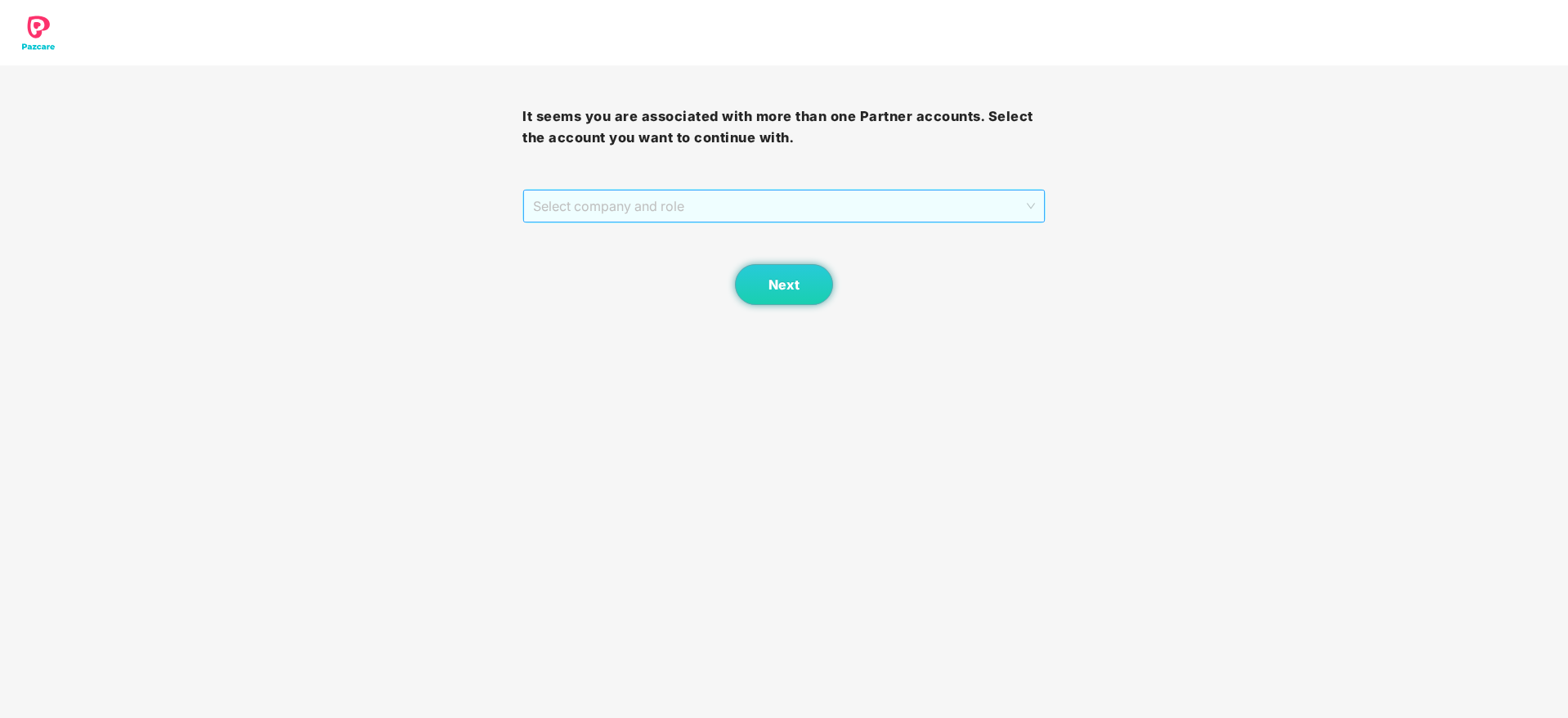
click at [835, 208] on span "Select company and role" at bounding box center [783, 205] width 501 height 31
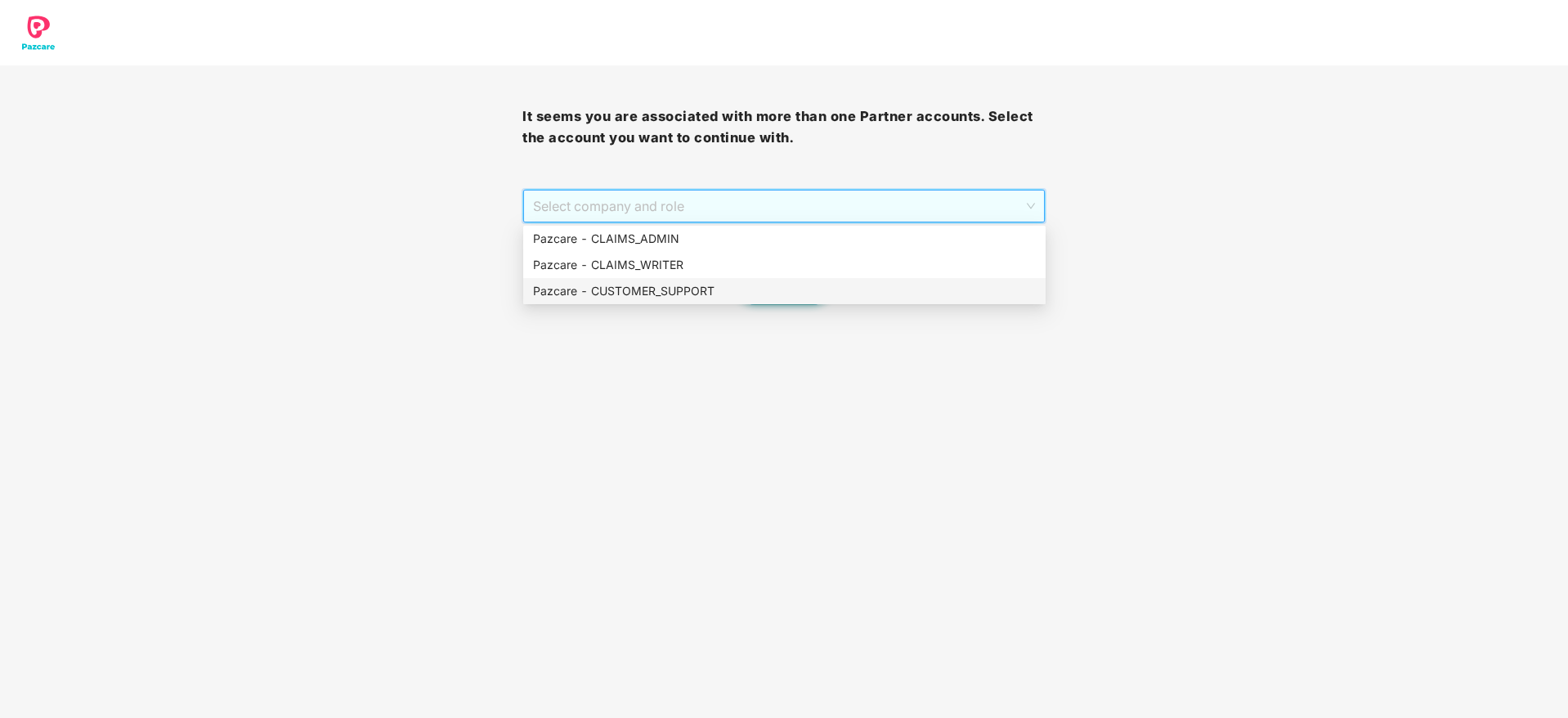
click at [690, 298] on div "Pazcare - CUSTOMER_SUPPORT" at bounding box center [784, 291] width 503 height 18
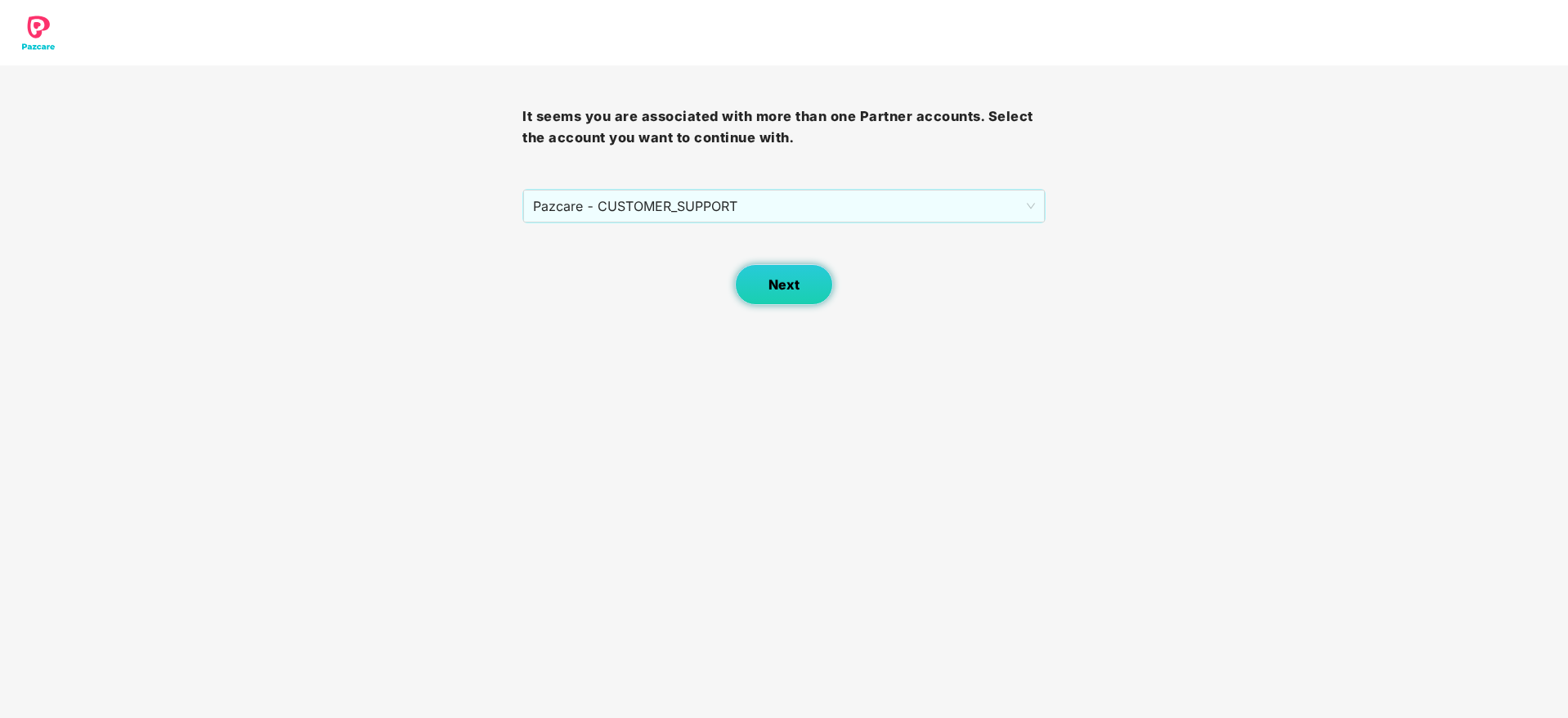
drag, startPoint x: 754, startPoint y: 291, endPoint x: 760, endPoint y: 268, distance: 23.8
click at [760, 268] on button "Next" at bounding box center [784, 284] width 98 height 41
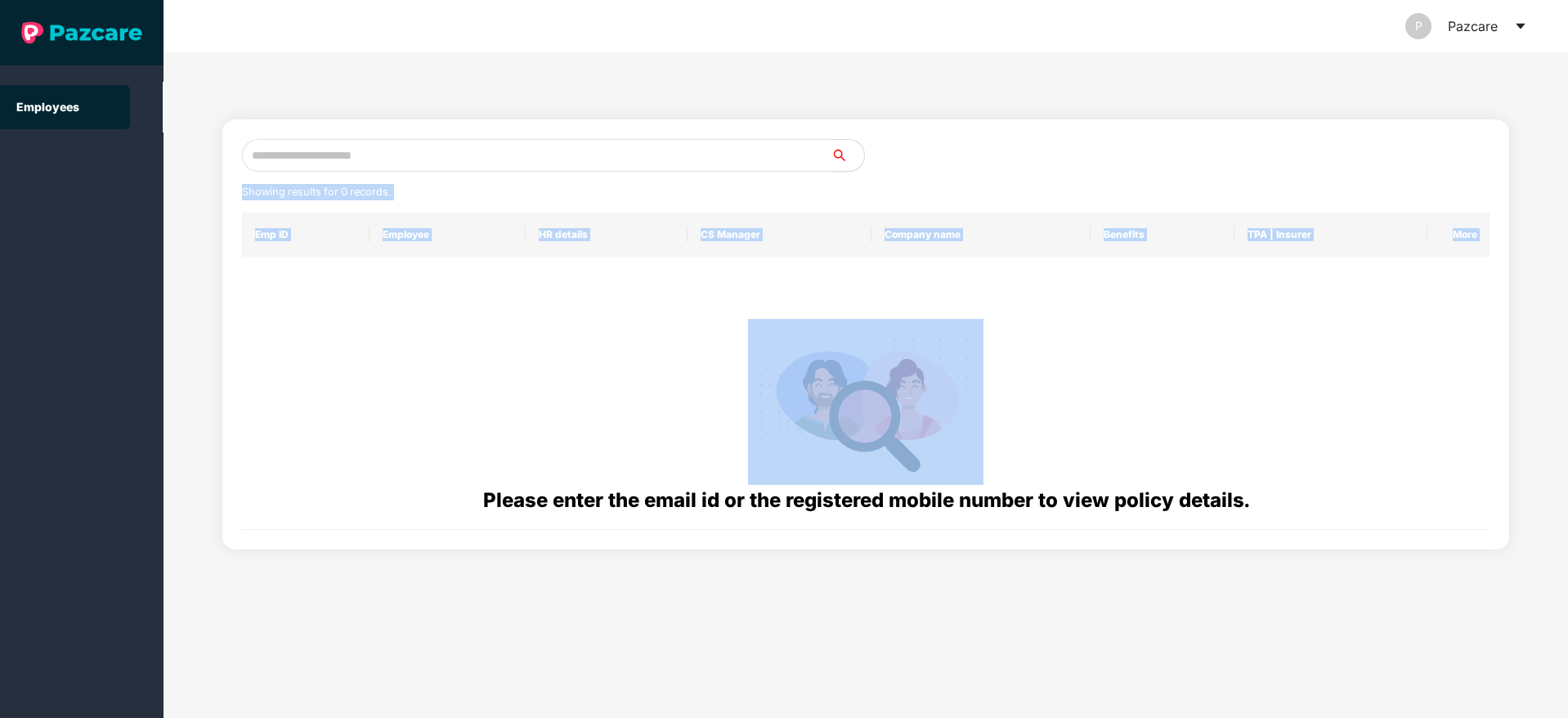
drag, startPoint x: 760, startPoint y: 268, endPoint x: 420, endPoint y: 150, distance: 359.9
click at [420, 150] on div "Showing results for 0 records. Emp ID Employee HR details CS Manager Company na…" at bounding box center [867, 334] width 1248 height 391
click at [420, 150] on input "text" at bounding box center [536, 154] width 589 height 32
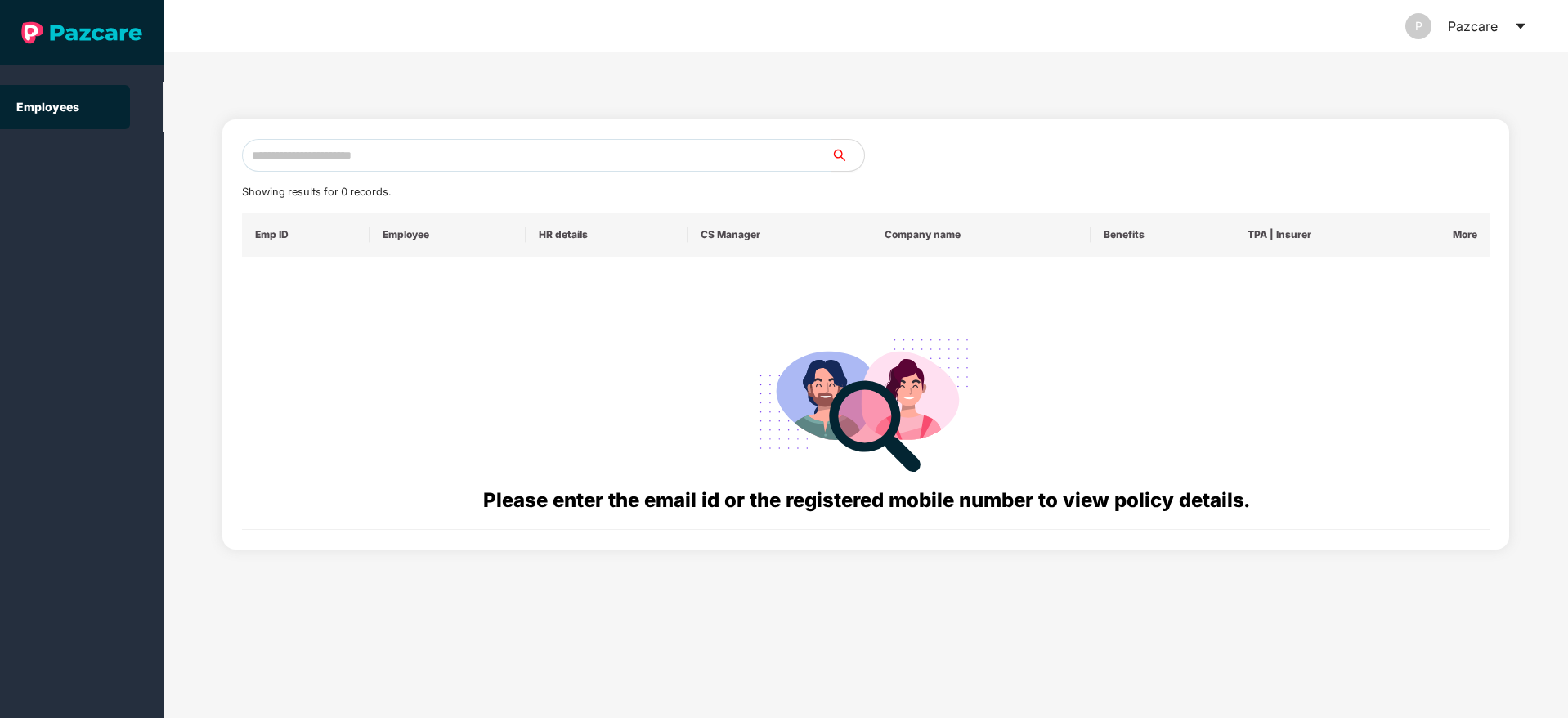
paste input "**********"
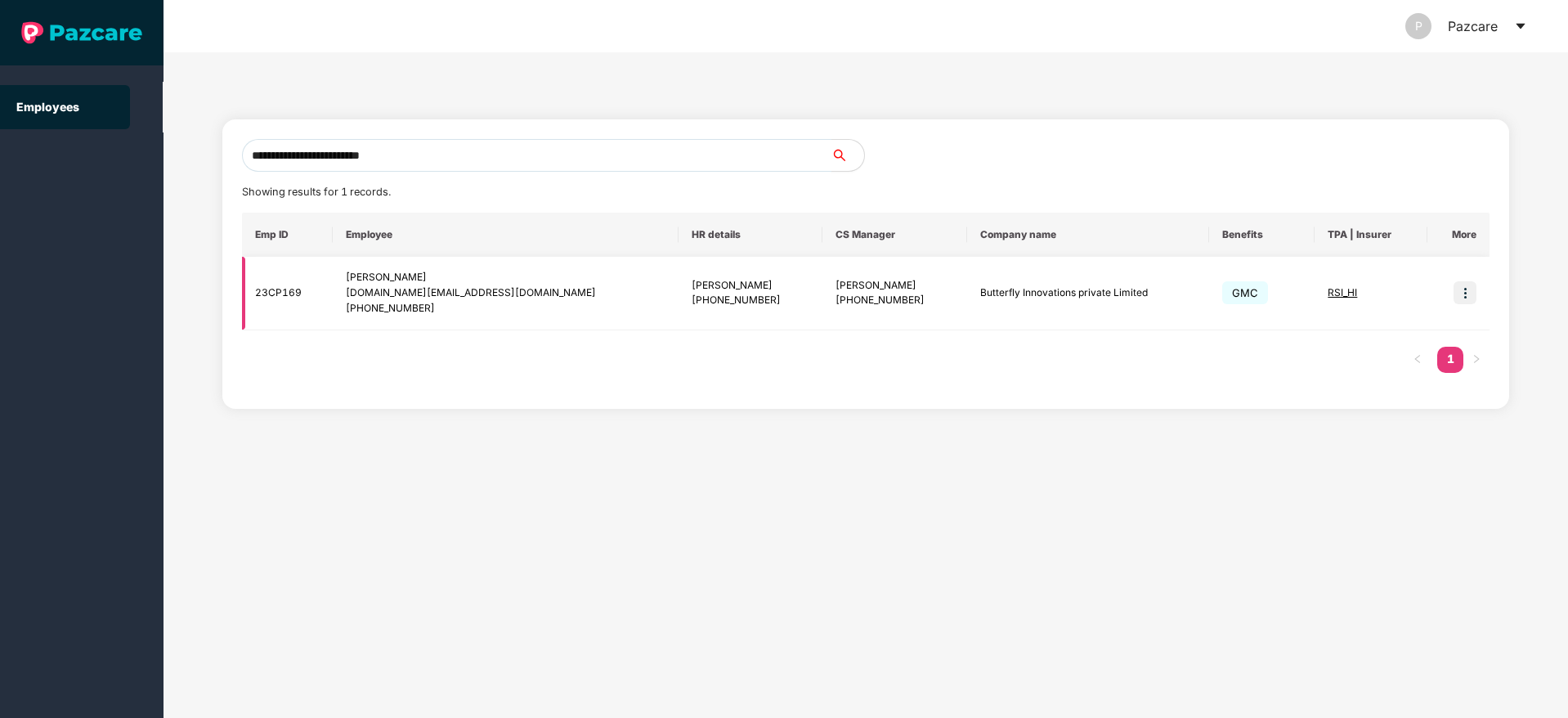
type input "**********"
click at [1471, 292] on img at bounding box center [1465, 292] width 23 height 23
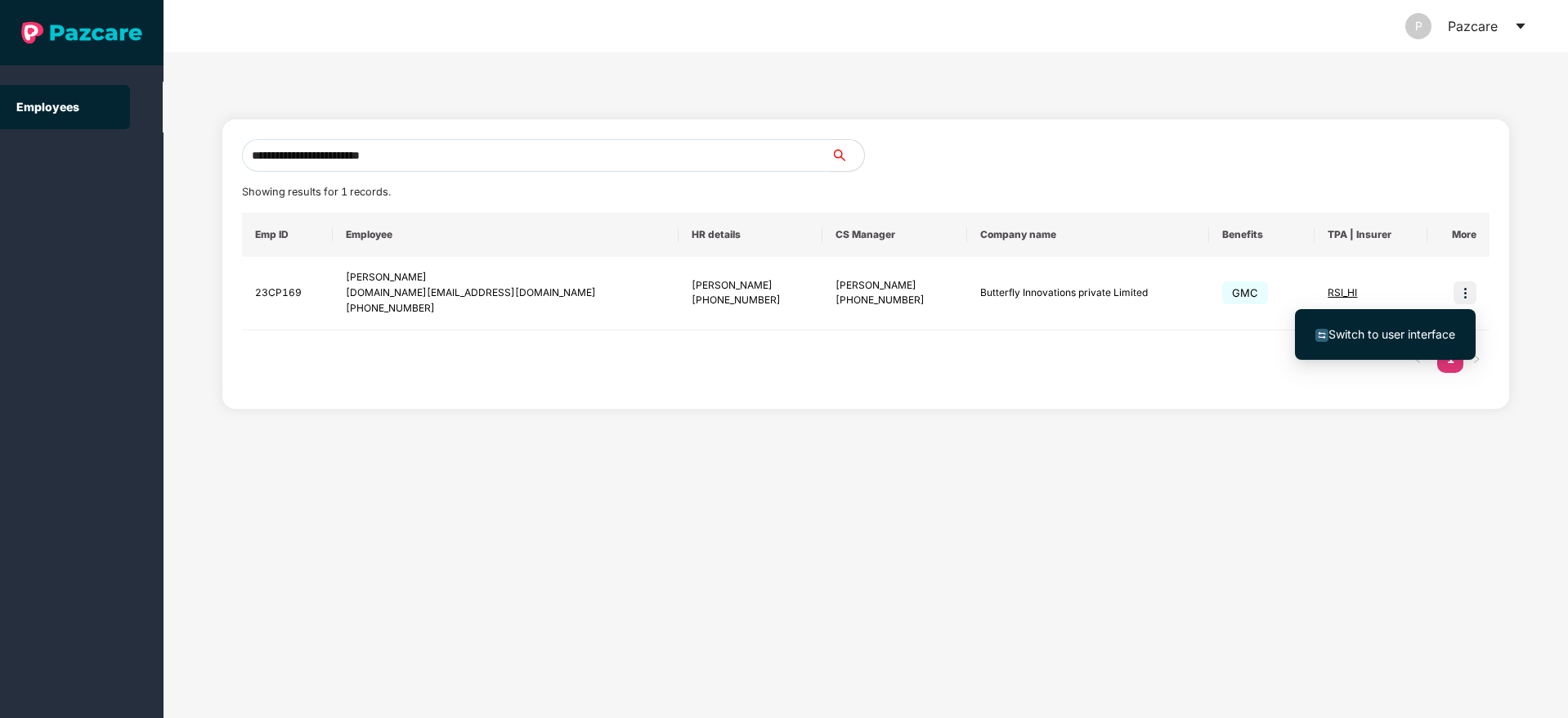
click at [1365, 344] on li "Switch to user interface" at bounding box center [1385, 334] width 181 height 34
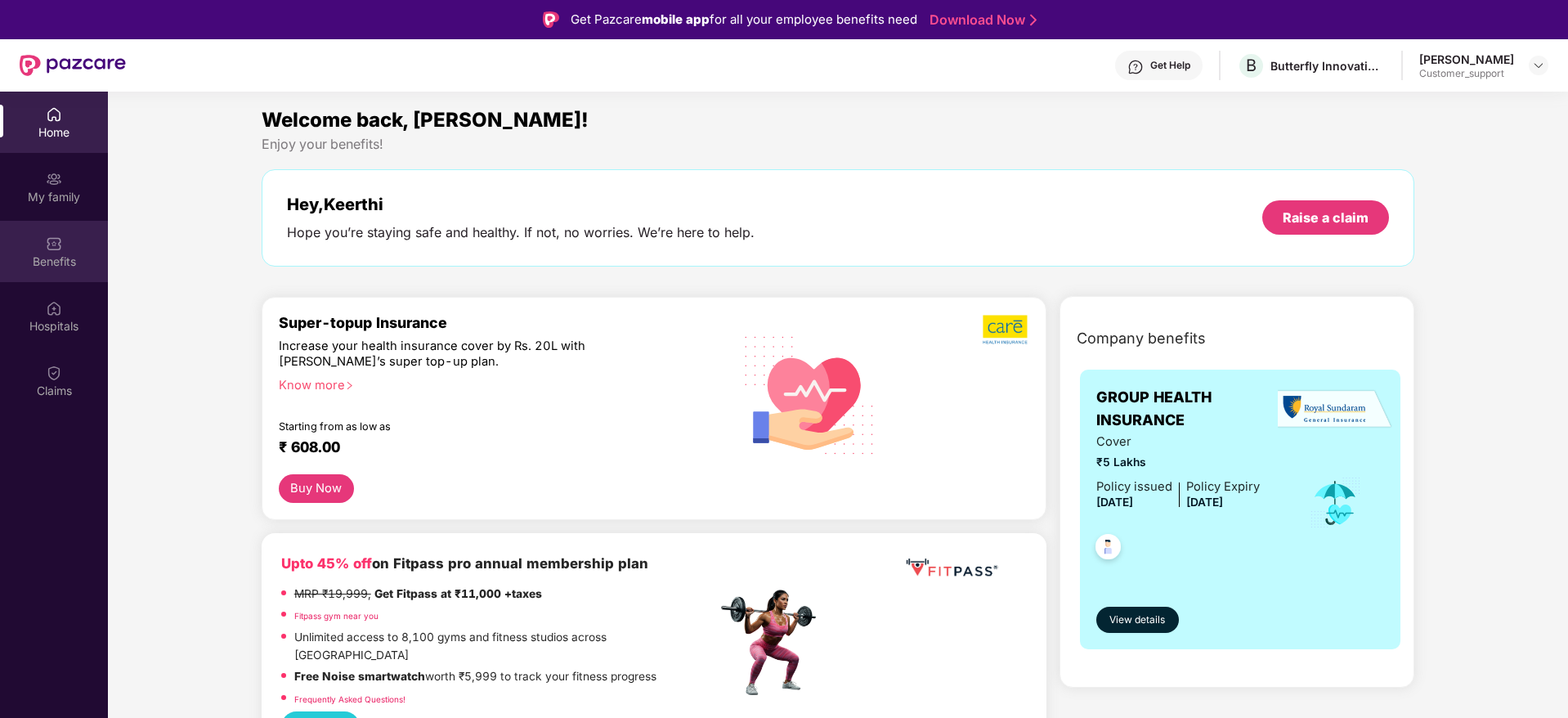
click at [52, 247] on img at bounding box center [54, 243] width 17 height 17
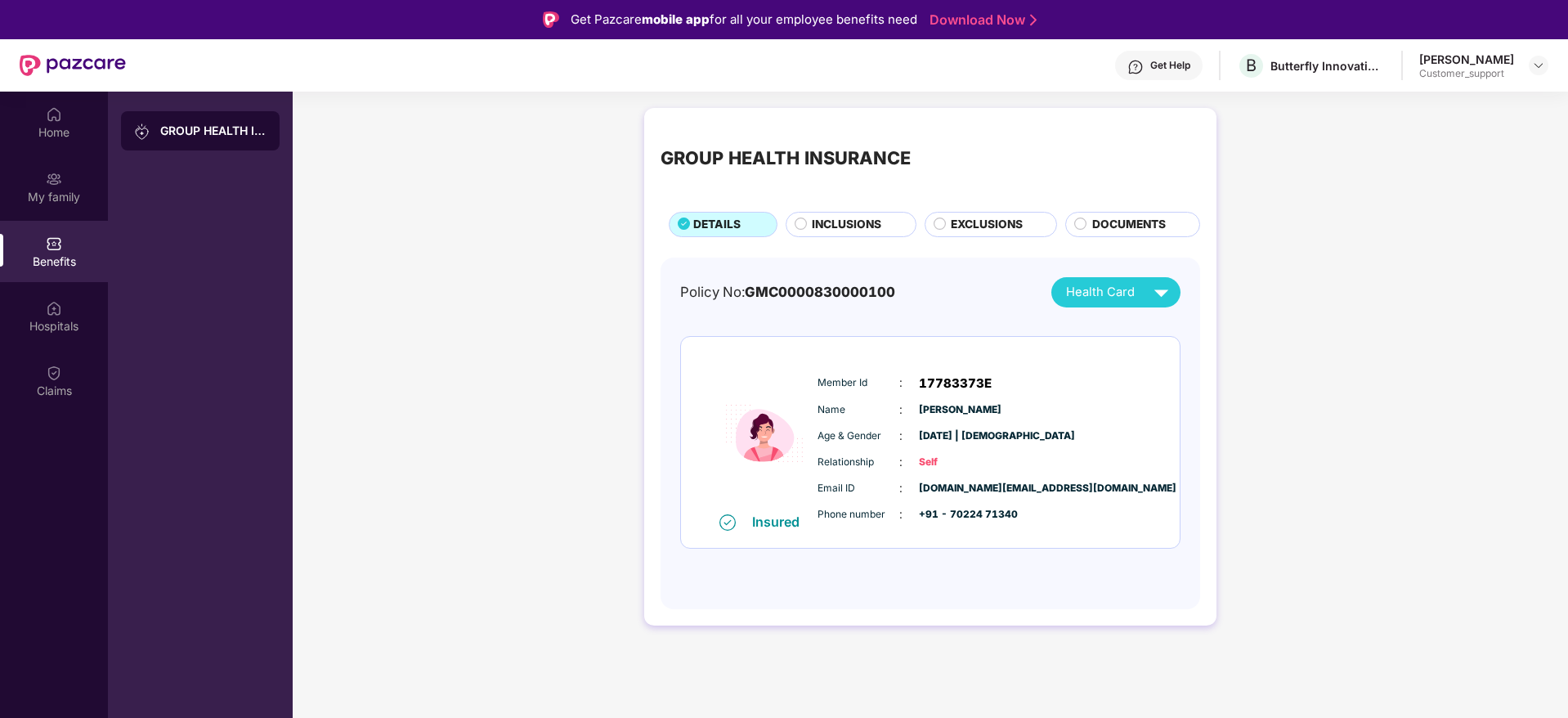
click at [1471, 249] on div "GROUP HEALTH INSURANCE DETAILS INCLUSIONS EXCLUSIONS DOCUMENTS Policy No: GMC00…" at bounding box center [930, 375] width 1276 height 550
click at [867, 230] on span "INCLUSIONS" at bounding box center [846, 225] width 69 height 18
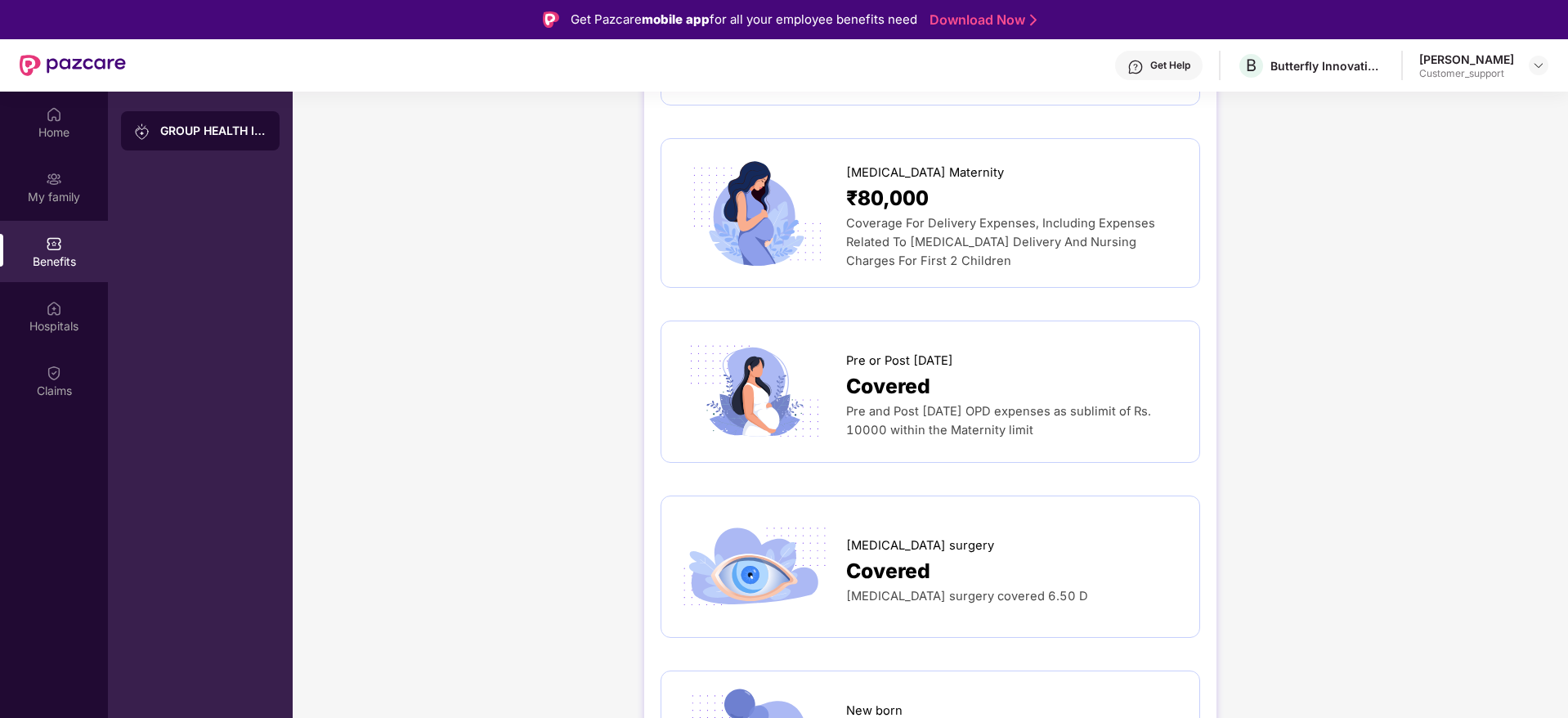
scroll to position [2256, 0]
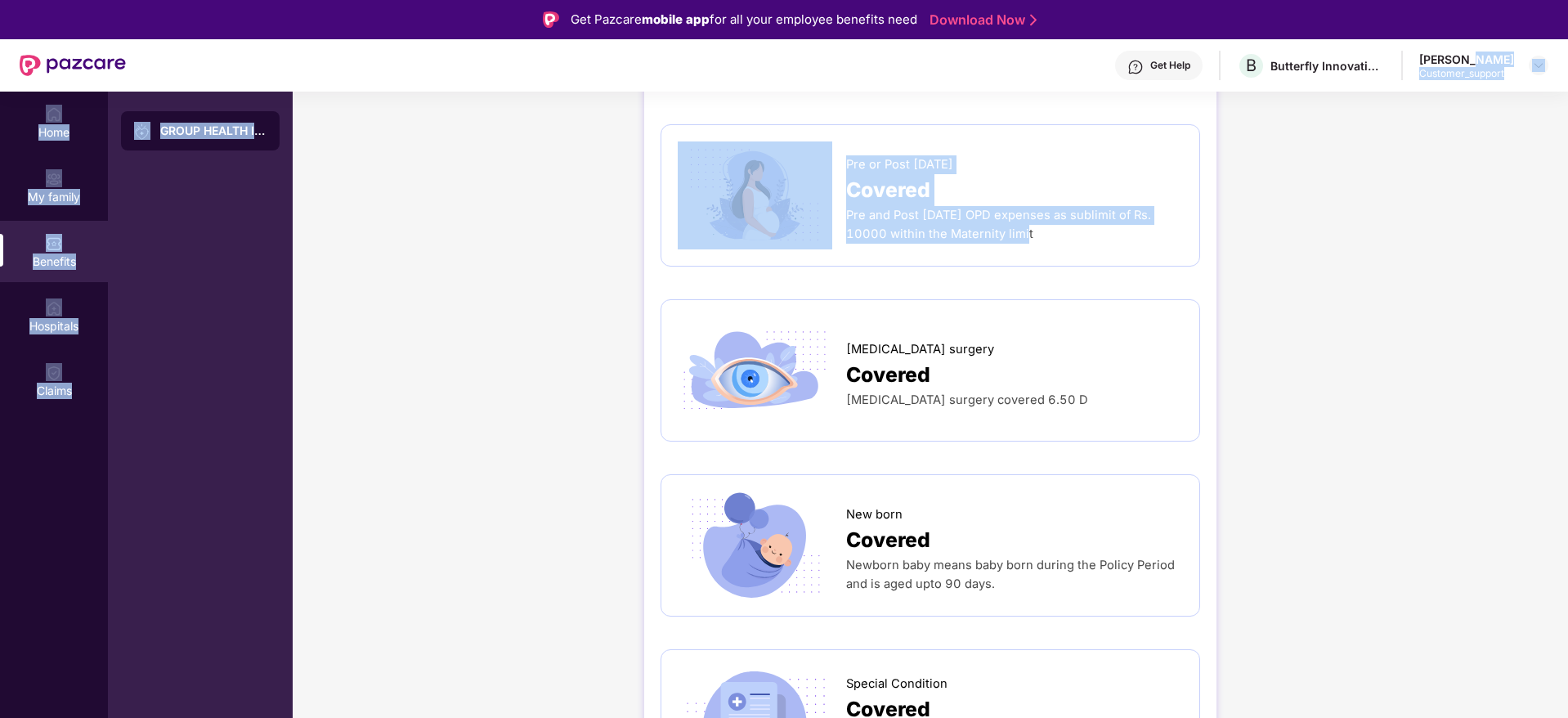
drag, startPoint x: 1458, startPoint y: 65, endPoint x: 1346, endPoint y: 212, distance: 184.8
click at [1346, 212] on div "Get Pazcare mobile app for all your employee benefits need Download Now Get Hel…" at bounding box center [784, 405] width 1568 height 809
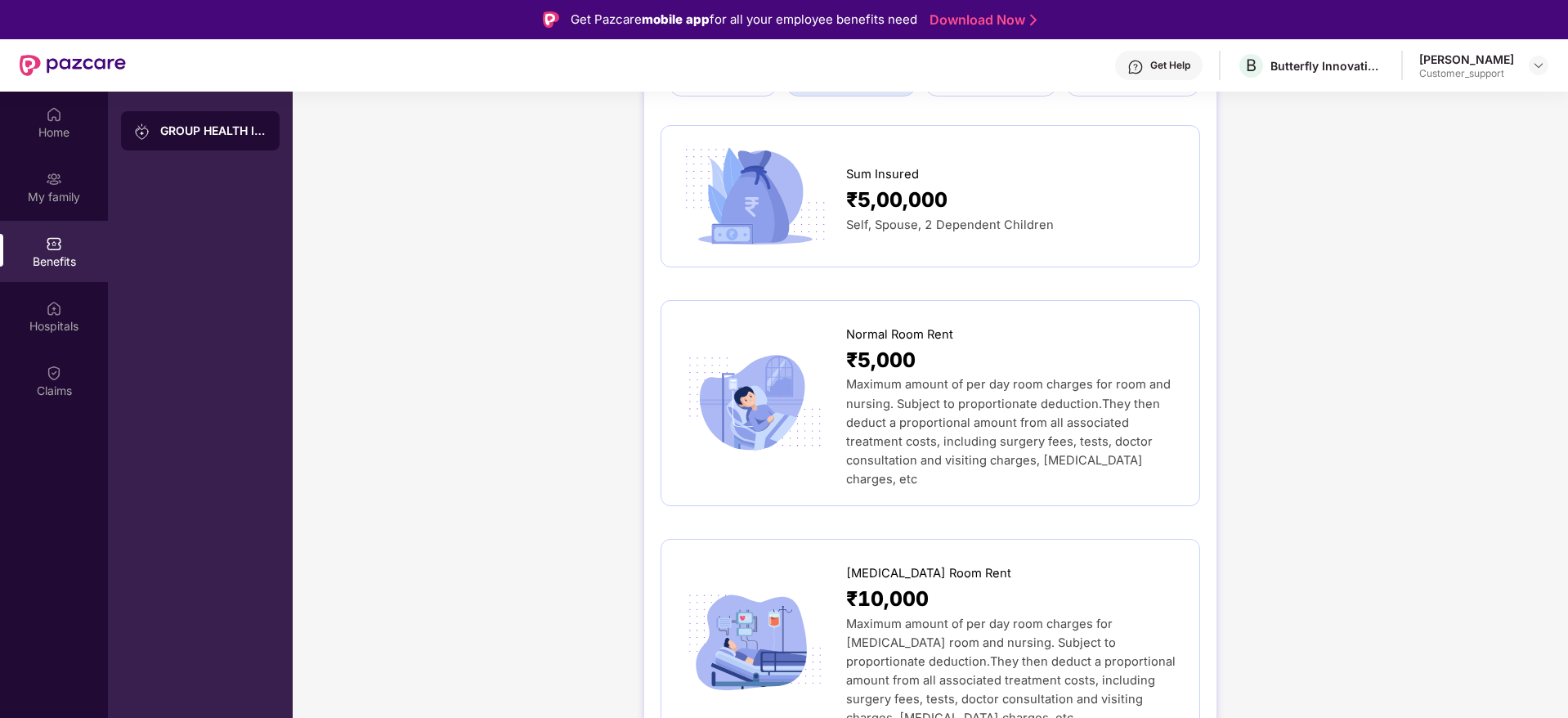
scroll to position [0, 0]
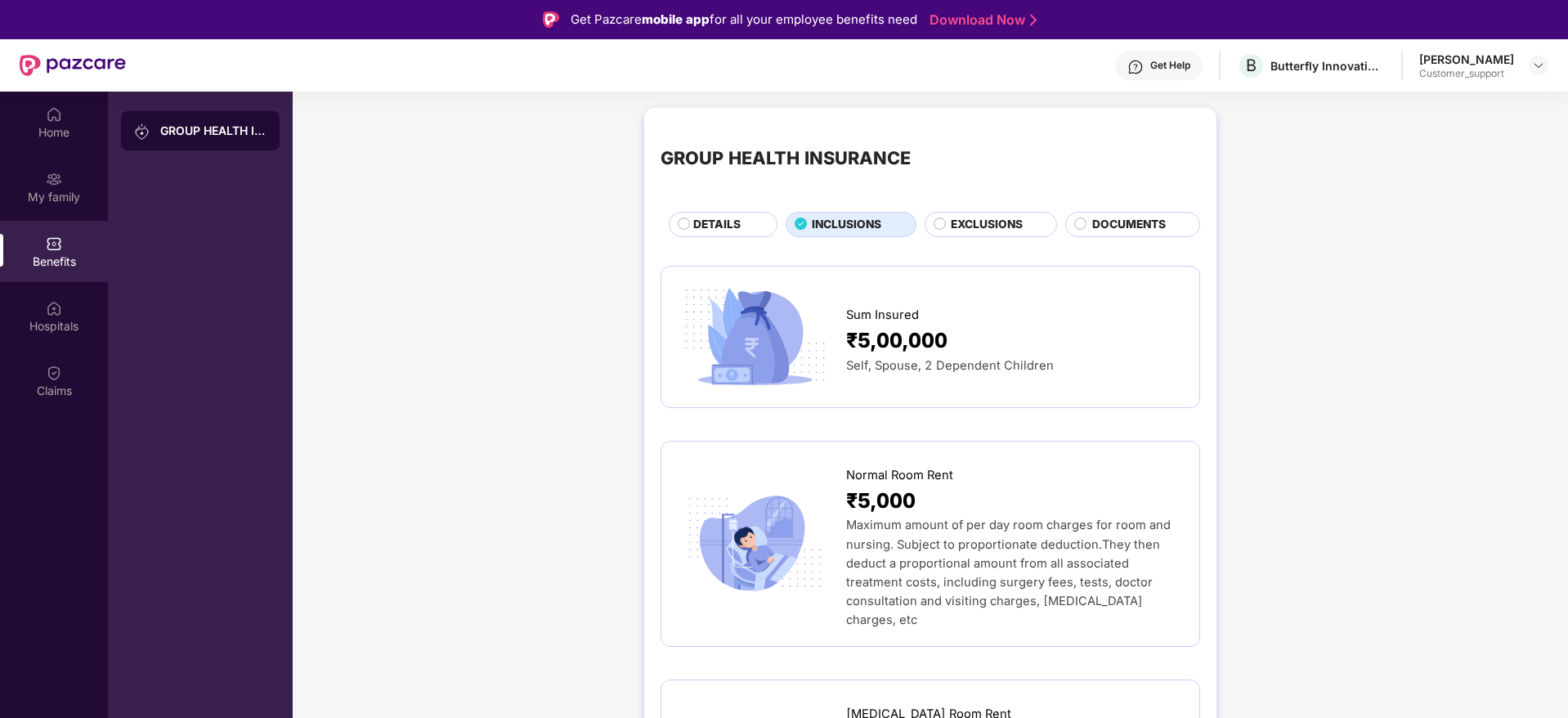
click at [705, 219] on span "DETAILS" at bounding box center [717, 225] width 47 height 18
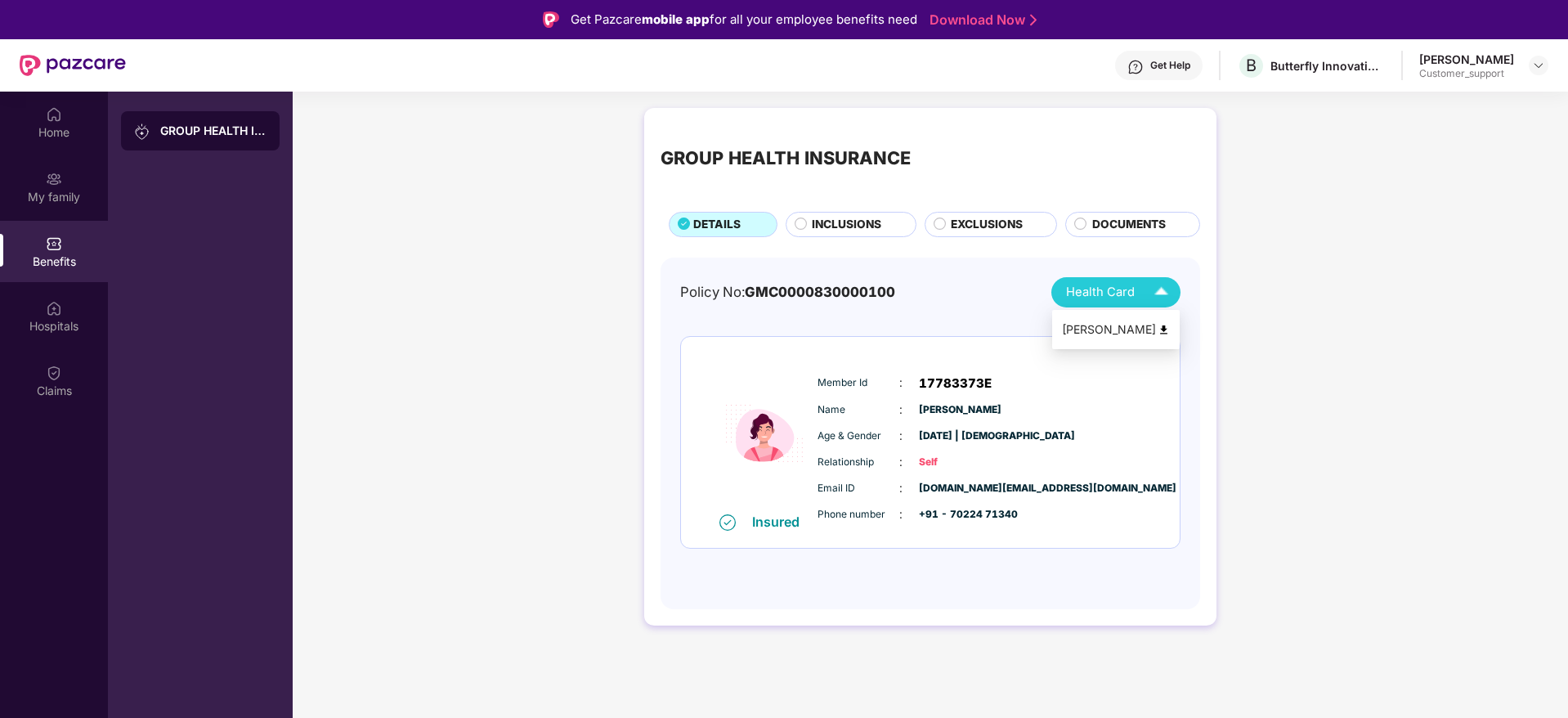
click at [1103, 327] on div "[PERSON_NAME]" at bounding box center [1116, 329] width 108 height 18
